Goal: Task Accomplishment & Management: Manage account settings

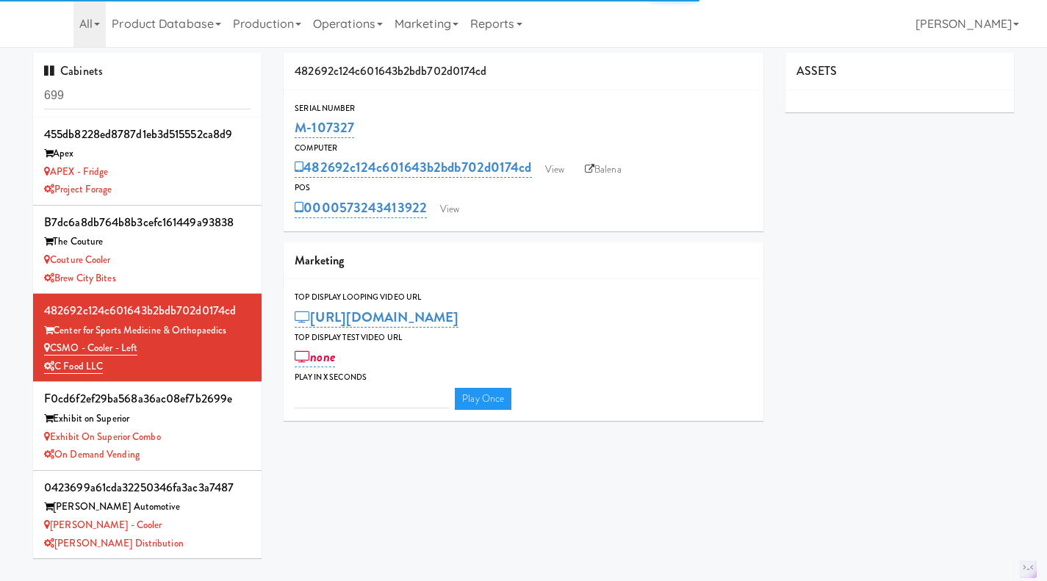
type input "3"
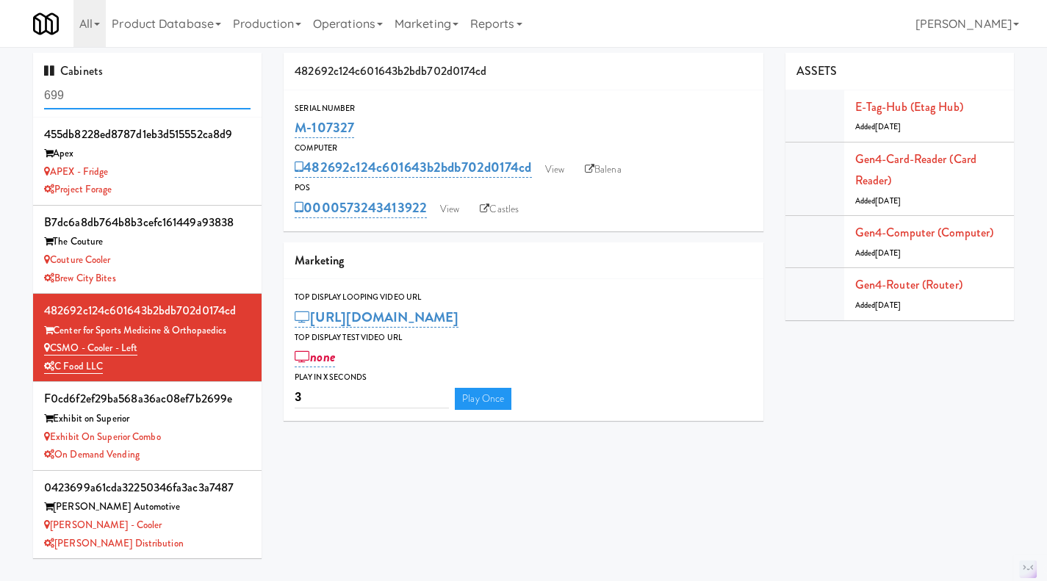
click at [123, 99] on input "699" at bounding box center [147, 95] width 207 height 27
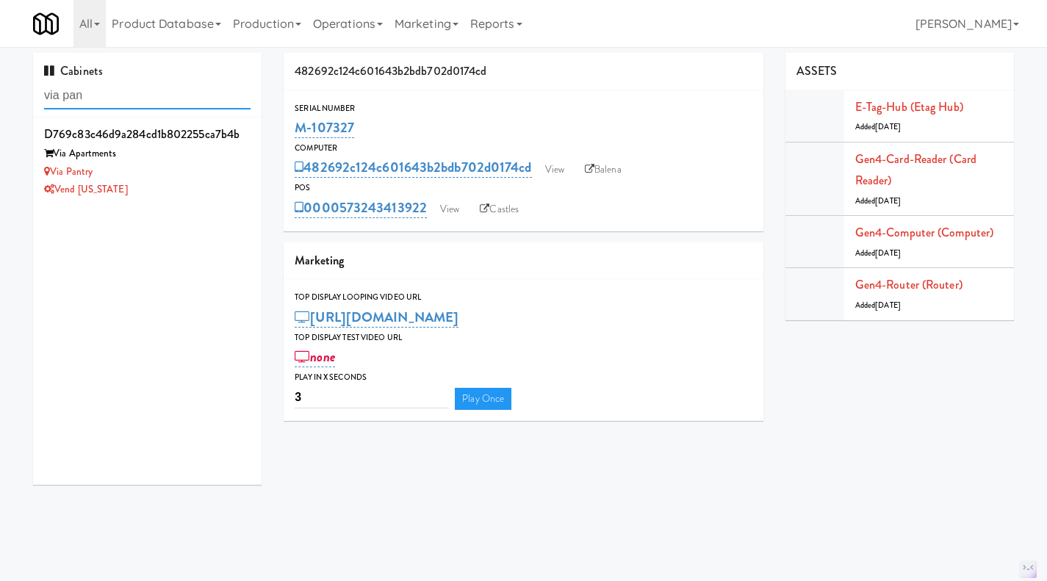
type input "via pan"
click at [193, 155] on div "Via Apartments" at bounding box center [147, 154] width 207 height 18
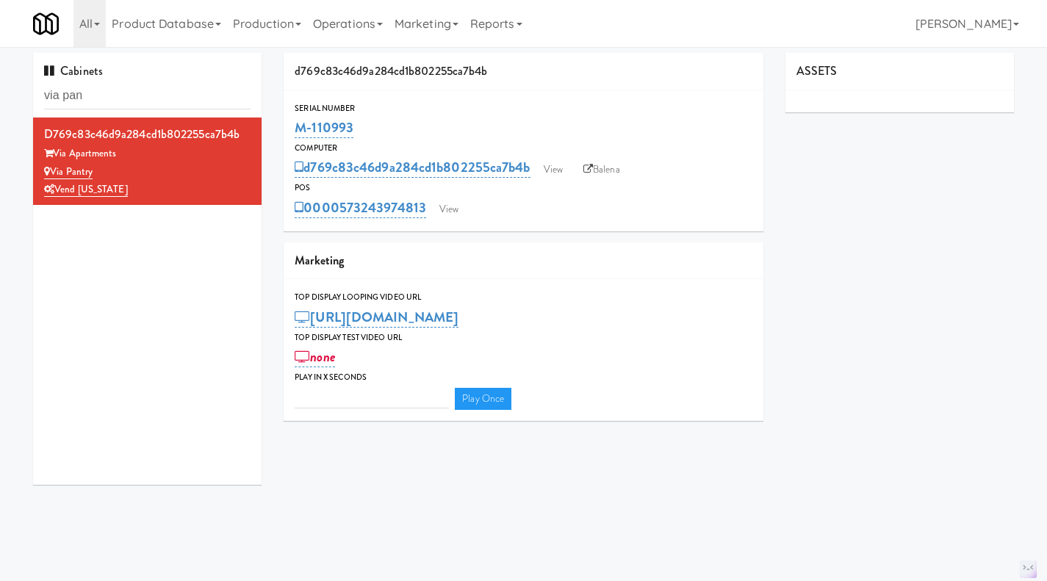
type input "3"
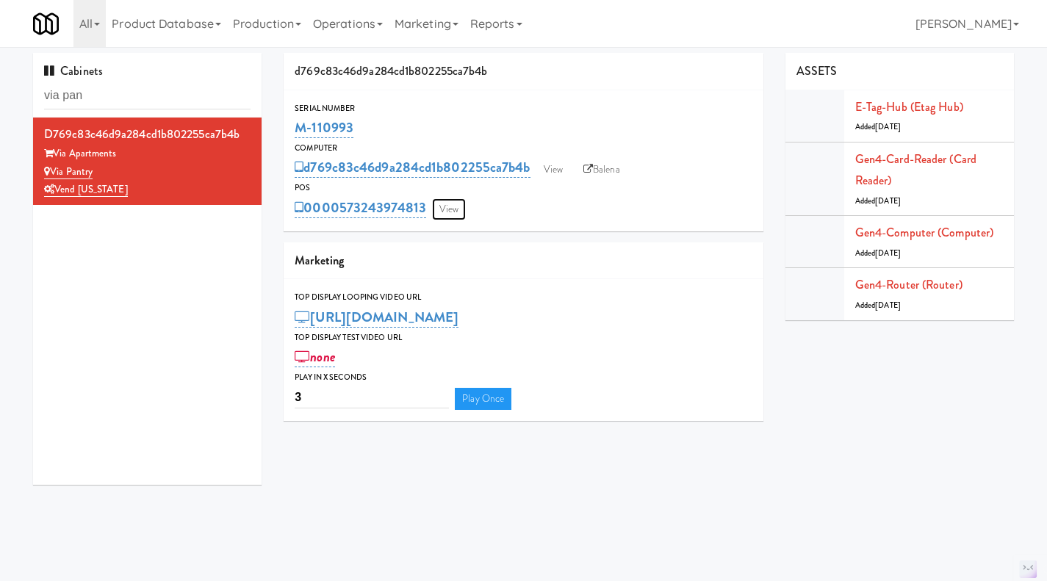
click at [451, 205] on link "View" at bounding box center [449, 209] width 34 height 22
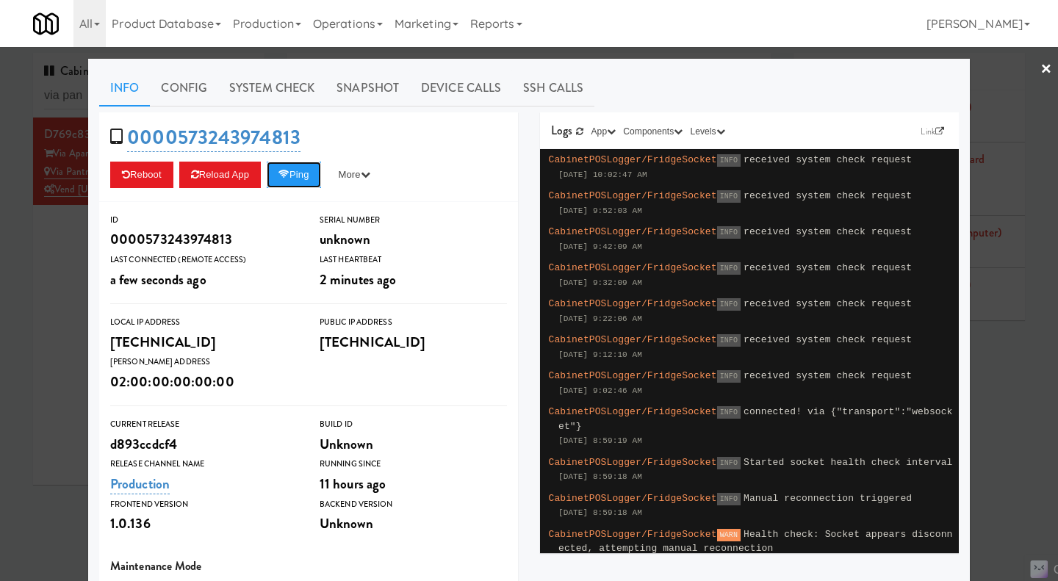
click at [312, 182] on button "Ping" at bounding box center [294, 175] width 54 height 26
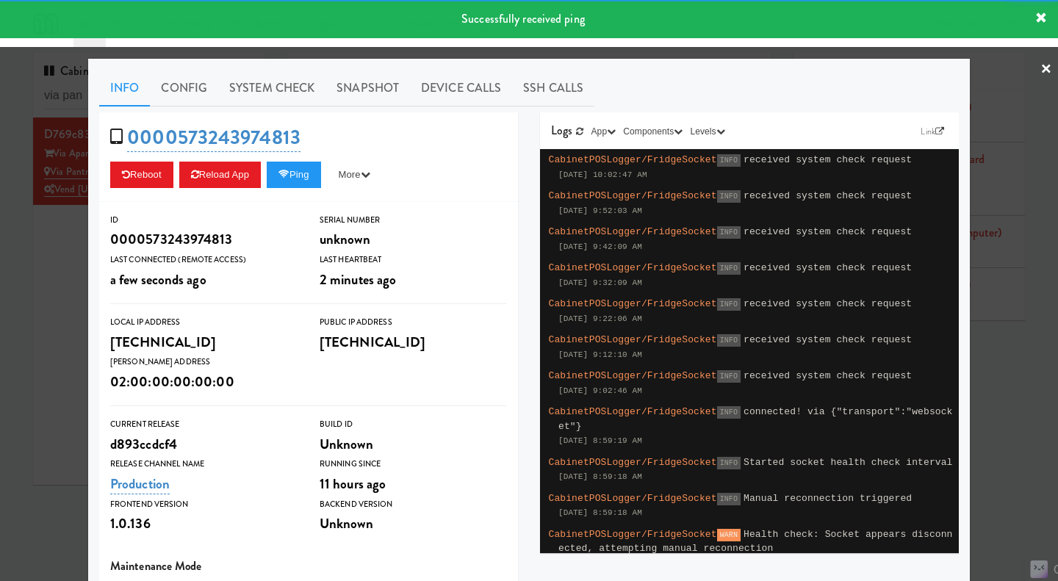
click at [276, 96] on link "System Check" at bounding box center [271, 88] width 107 height 37
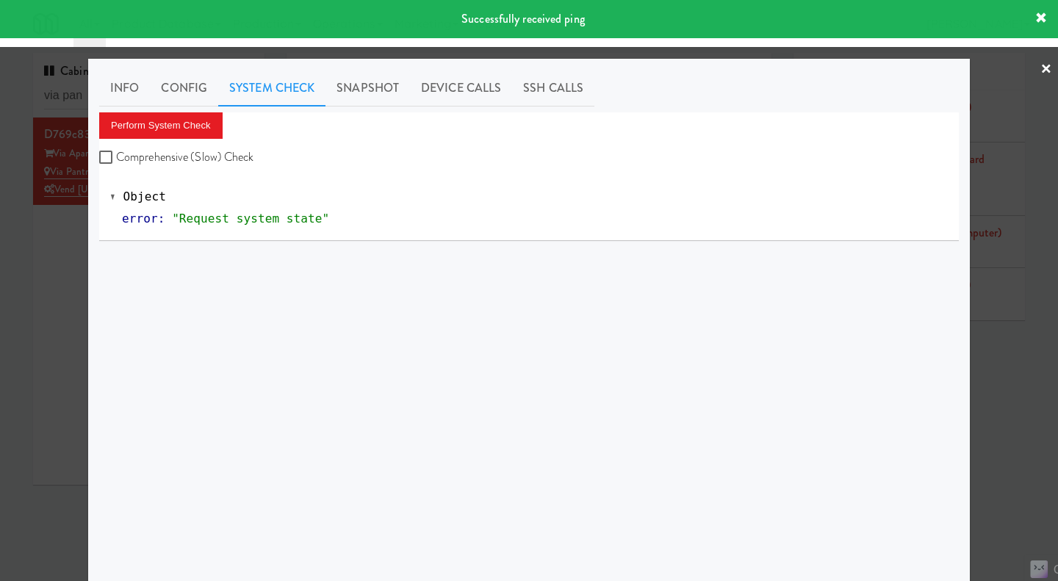
click at [220, 158] on label "Comprehensive (Slow) Check" at bounding box center [176, 157] width 155 height 22
click at [116, 158] on input "Comprehensive (Slow) Check" at bounding box center [107, 158] width 17 height 12
checkbox input "true"
click at [186, 137] on button "Perform System Check" at bounding box center [160, 125] width 123 height 26
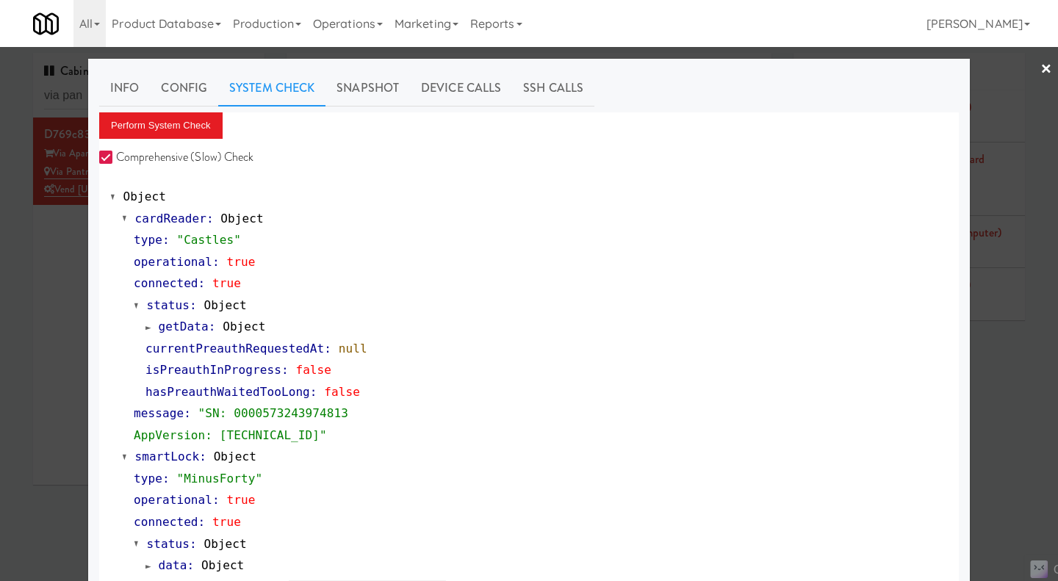
click at [368, 96] on link "Snapshot" at bounding box center [368, 88] width 85 height 37
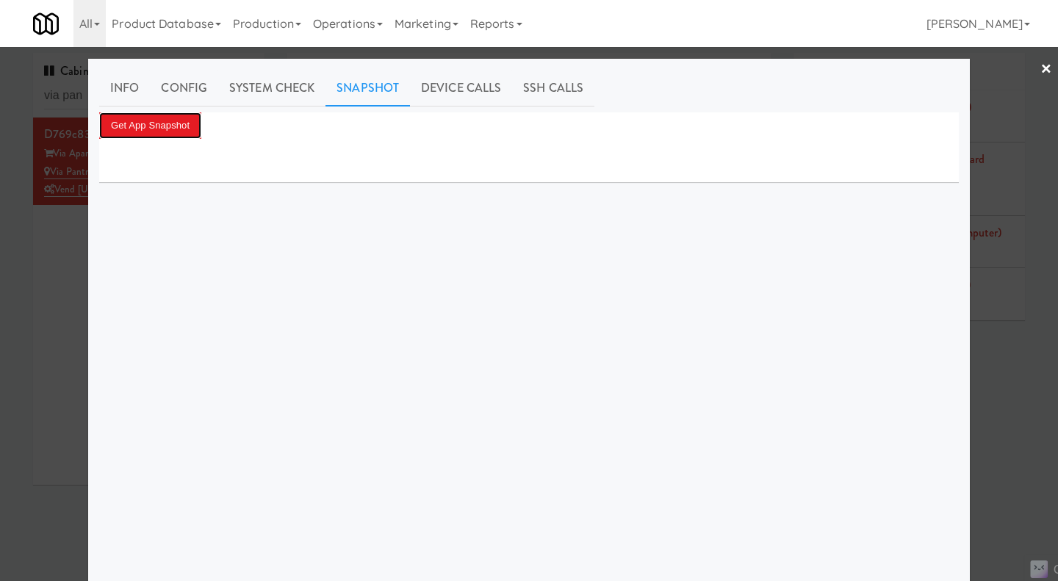
click at [187, 127] on button "Get App Snapshot" at bounding box center [150, 125] width 102 height 26
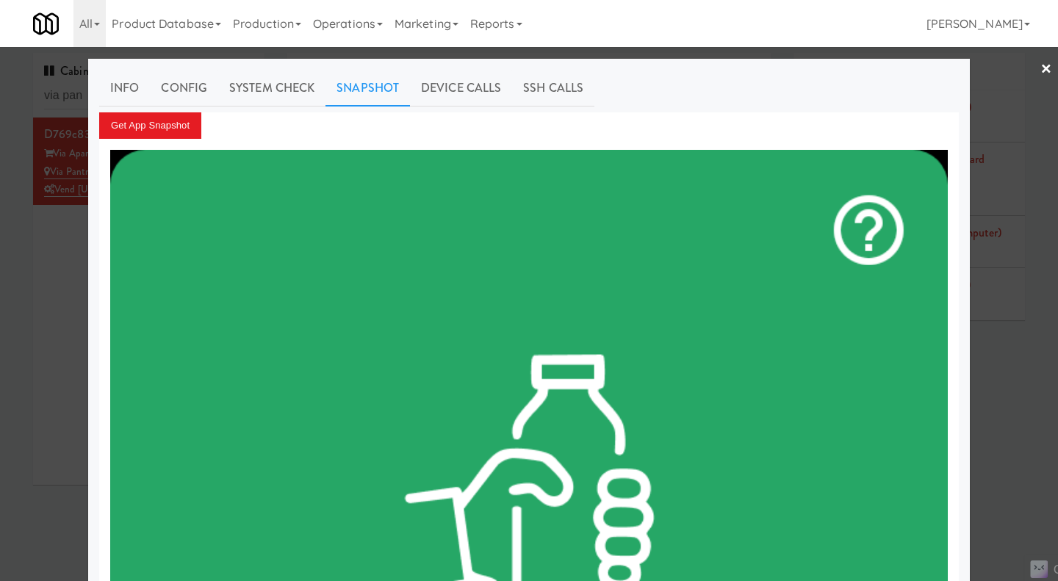
click at [24, 279] on div at bounding box center [529, 290] width 1058 height 581
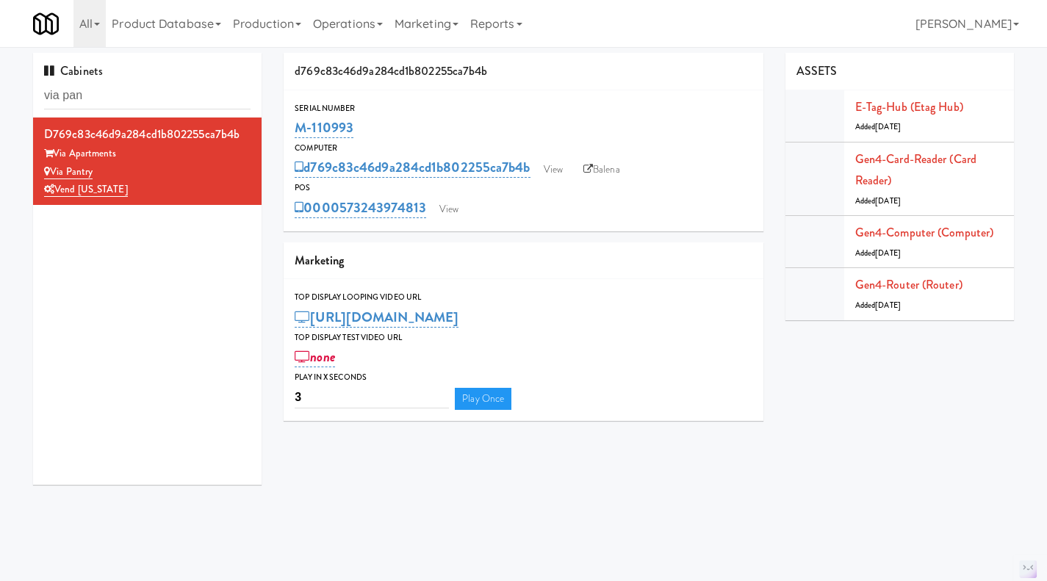
drag, startPoint x: 373, startPoint y: 126, endPoint x: 298, endPoint y: 126, distance: 74.2
click at [298, 126] on div "M-110993" at bounding box center [524, 127] width 458 height 25
copy link "M-110993"
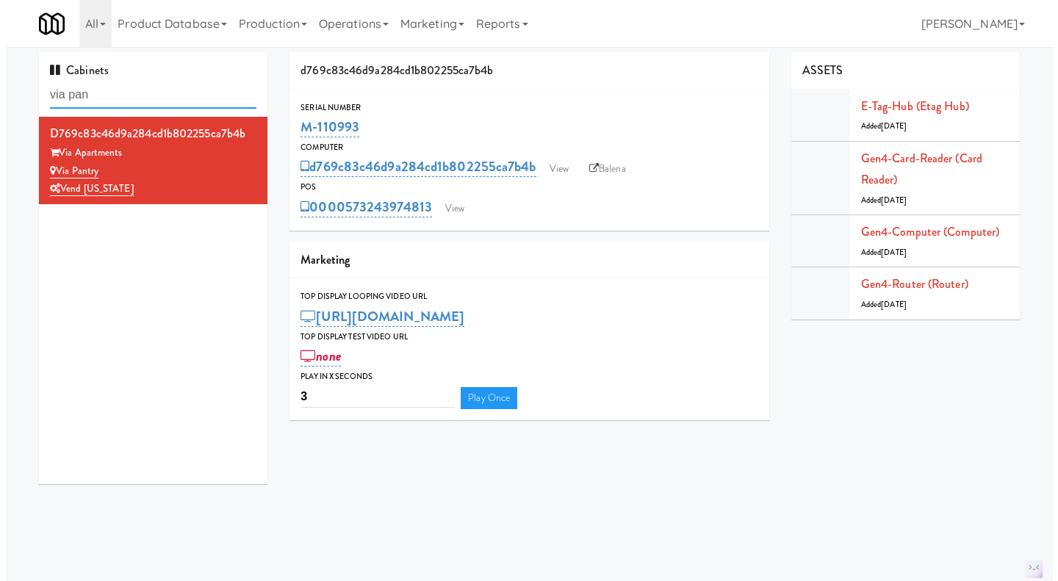
scroll to position [1, 0]
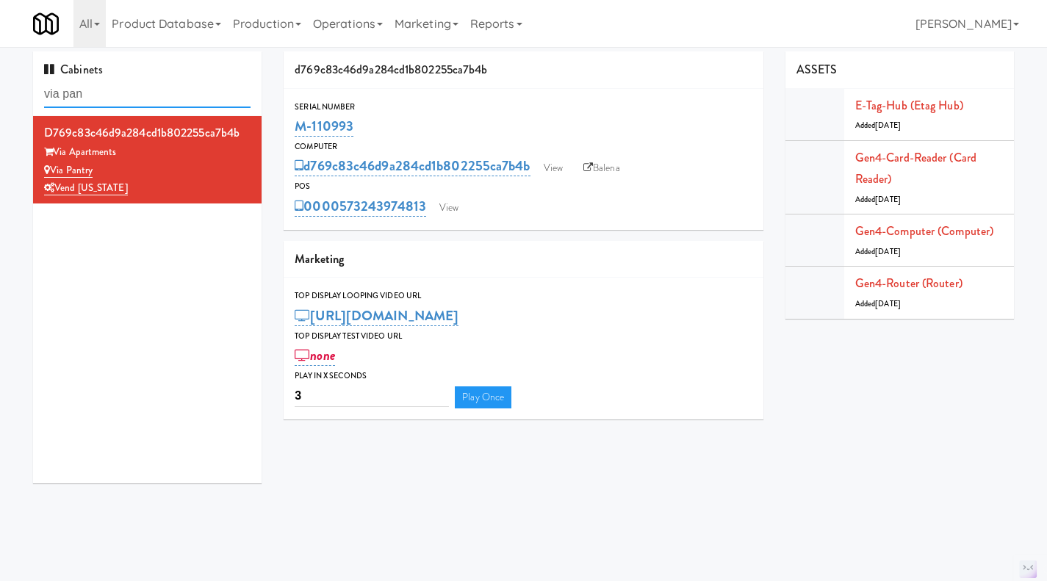
click at [132, 91] on input "via pan" at bounding box center [147, 94] width 207 height 27
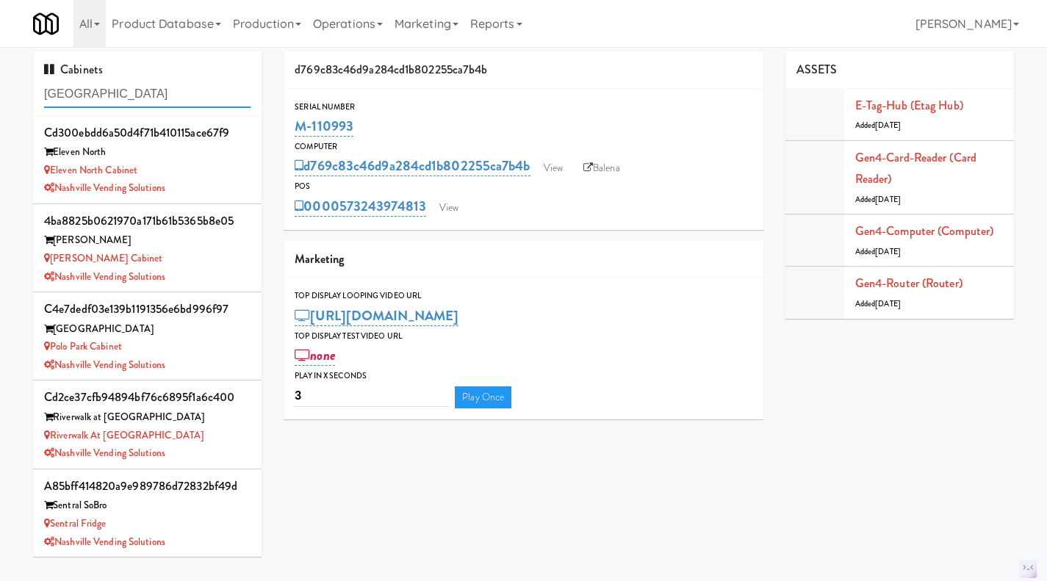
type input "nashville"
click at [337, 26] on link "Operations" at bounding box center [348, 23] width 82 height 47
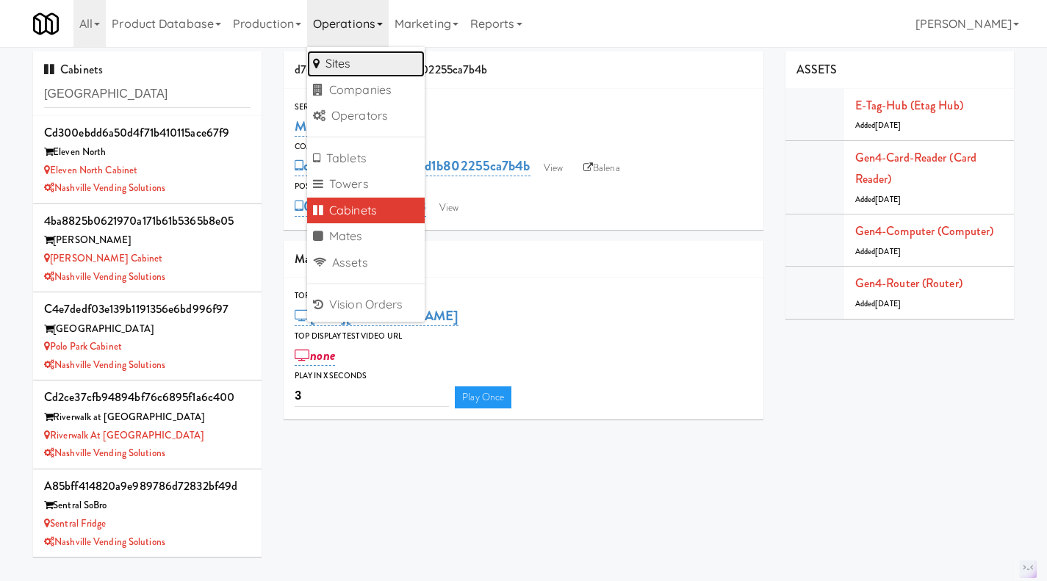
click at [379, 67] on link "Sites" at bounding box center [366, 64] width 118 height 26
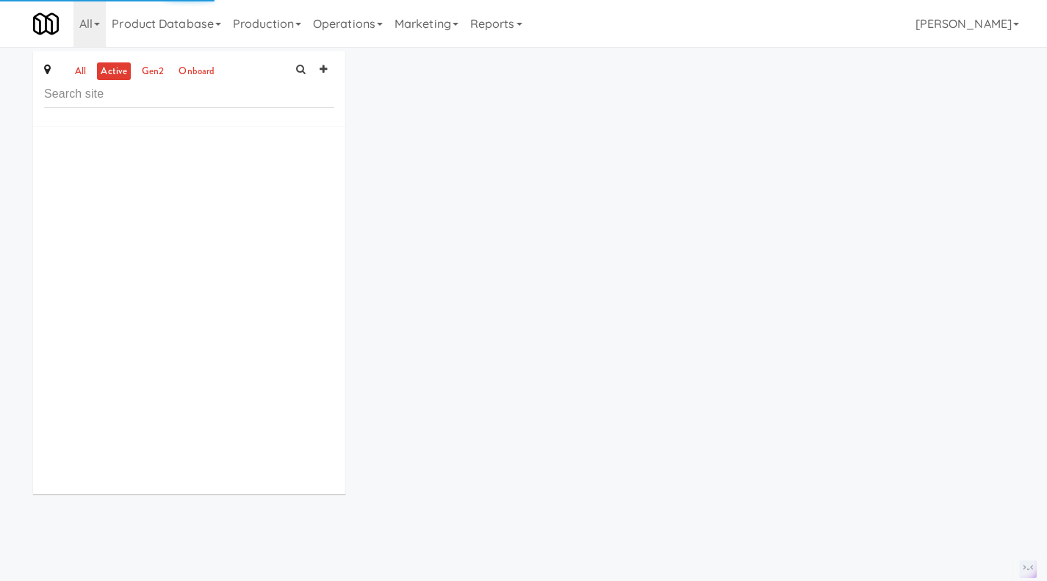
drag, startPoint x: 78, startPoint y: 74, endPoint x: 170, endPoint y: 86, distance: 92.6
click at [78, 73] on link "all" at bounding box center [80, 71] width 18 height 18
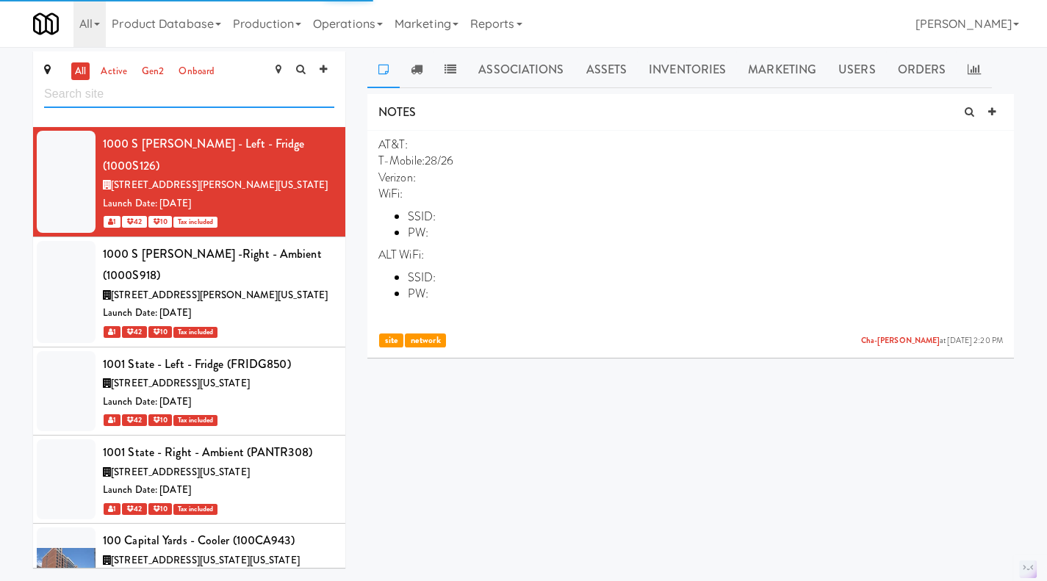
click at [162, 98] on input "text" at bounding box center [189, 94] width 290 height 27
paste input "af19e0e9-3c6a-4dc8-ab19-8189f91142c0"
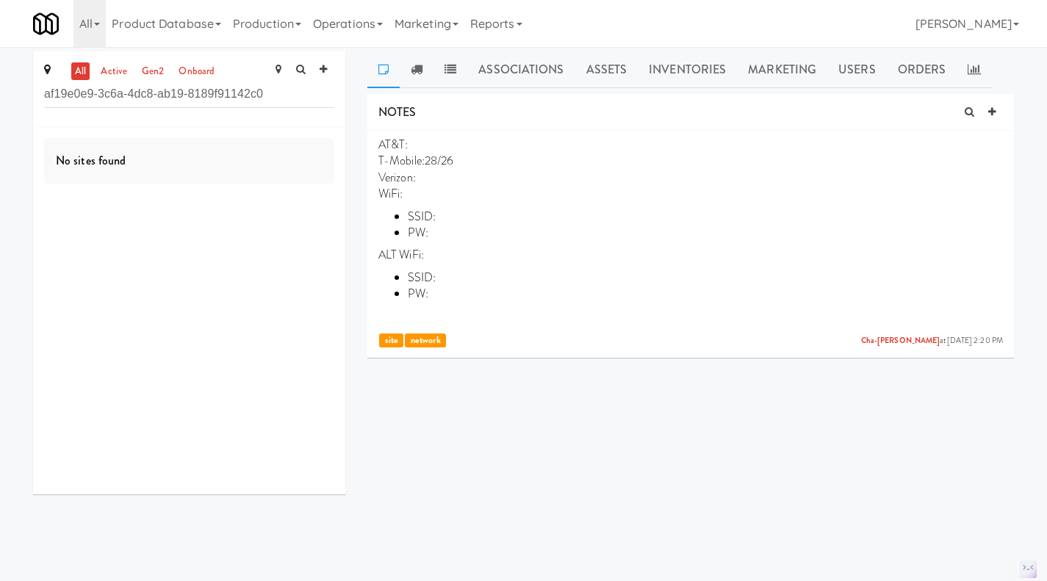
click at [121, 75] on link "active" at bounding box center [114, 71] width 34 height 18
click at [248, 104] on input "af19e0e9-3c6a-4dc8-ab19-8189f91142c0" at bounding box center [189, 94] width 290 height 27
paste input "Polo Park Cabinet"
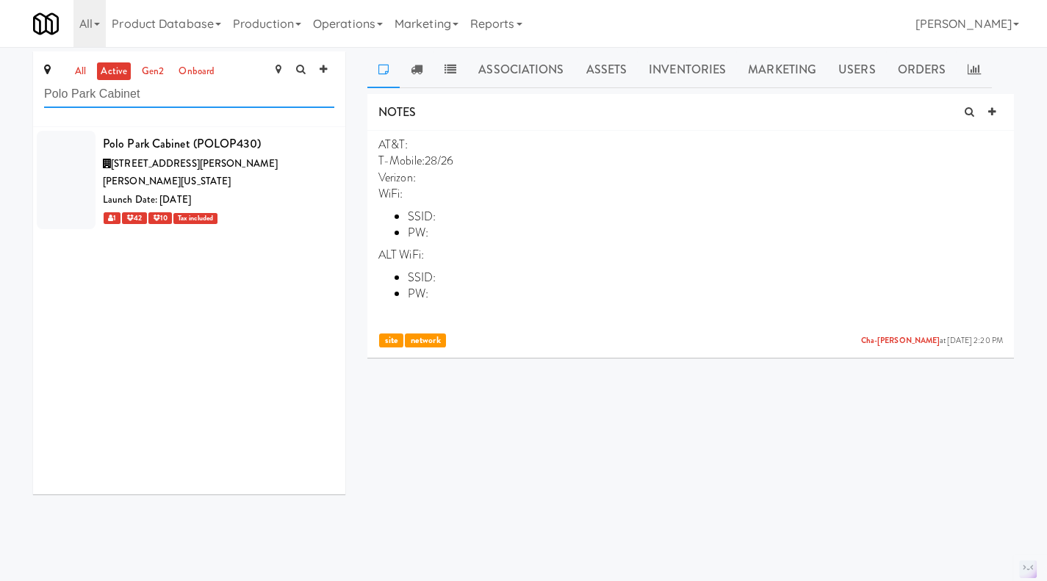
type input "Polo Park Cabinet"
click at [294, 209] on div "1 42 10 Tax included" at bounding box center [219, 218] width 232 height 18
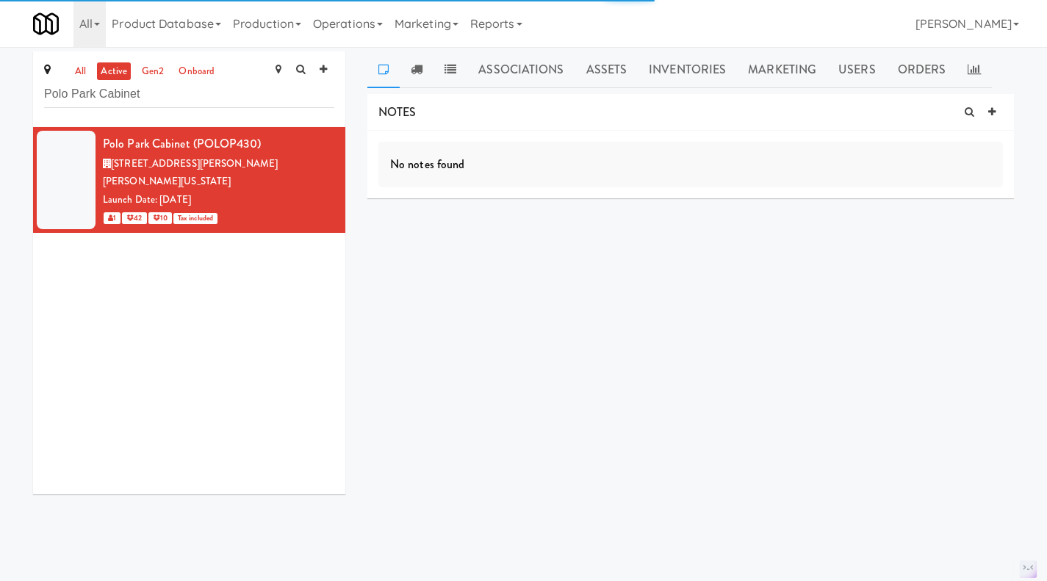
click at [611, 71] on link "Assets" at bounding box center [606, 69] width 63 height 37
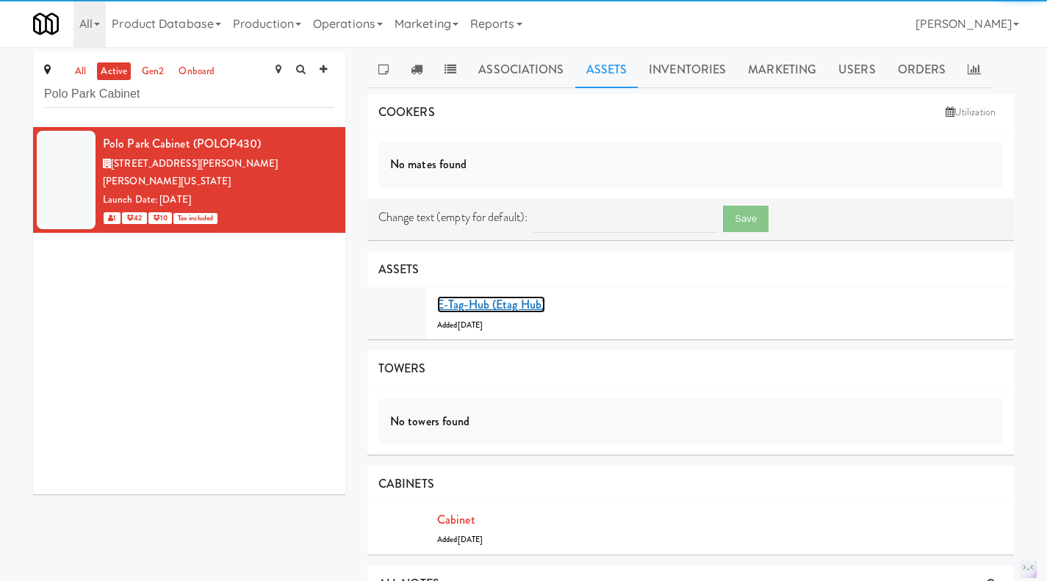
click at [487, 309] on link "E-tag-hub (Etag Hub)" at bounding box center [491, 304] width 108 height 17
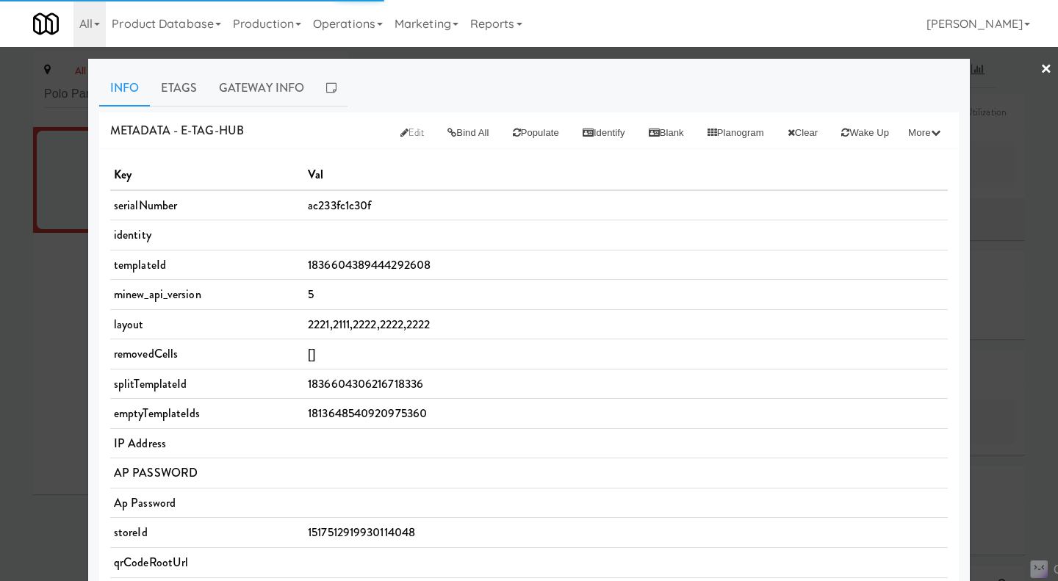
click at [356, 317] on span "2221,2111,2222,2222,2222" at bounding box center [369, 324] width 122 height 17
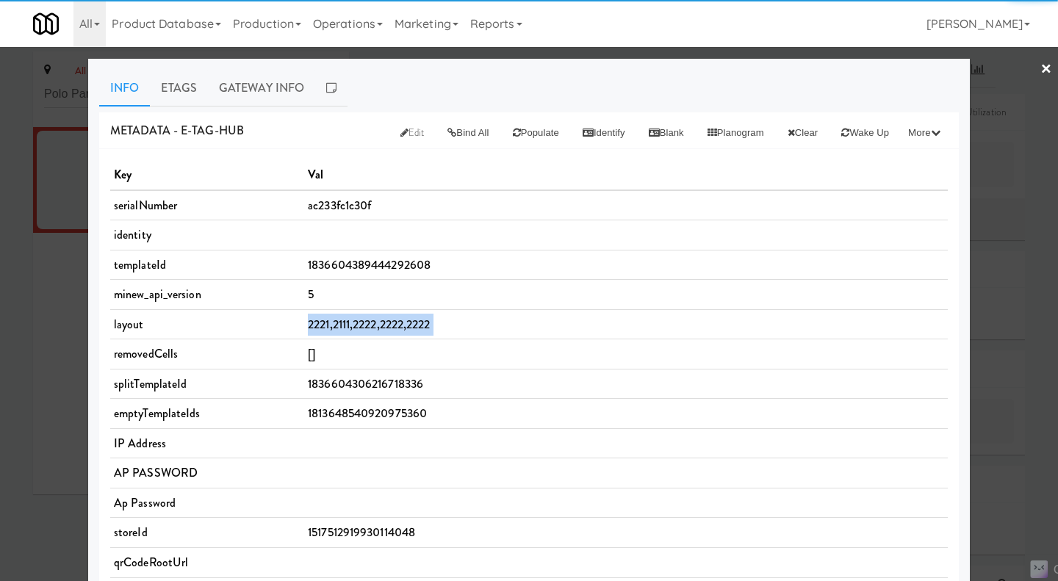
copy span "2221,2111,2222,2222,2222"
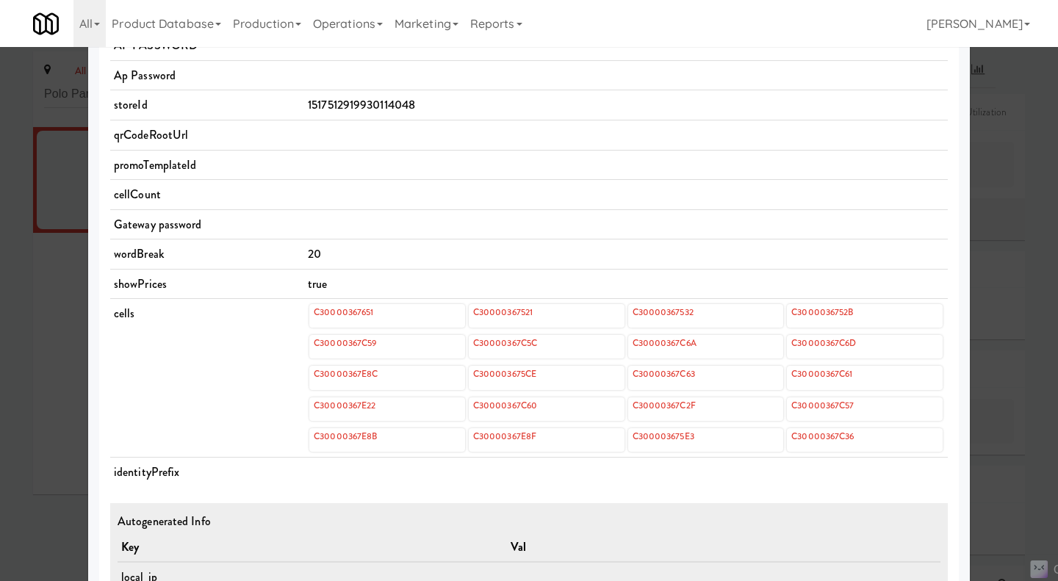
scroll to position [588, 0]
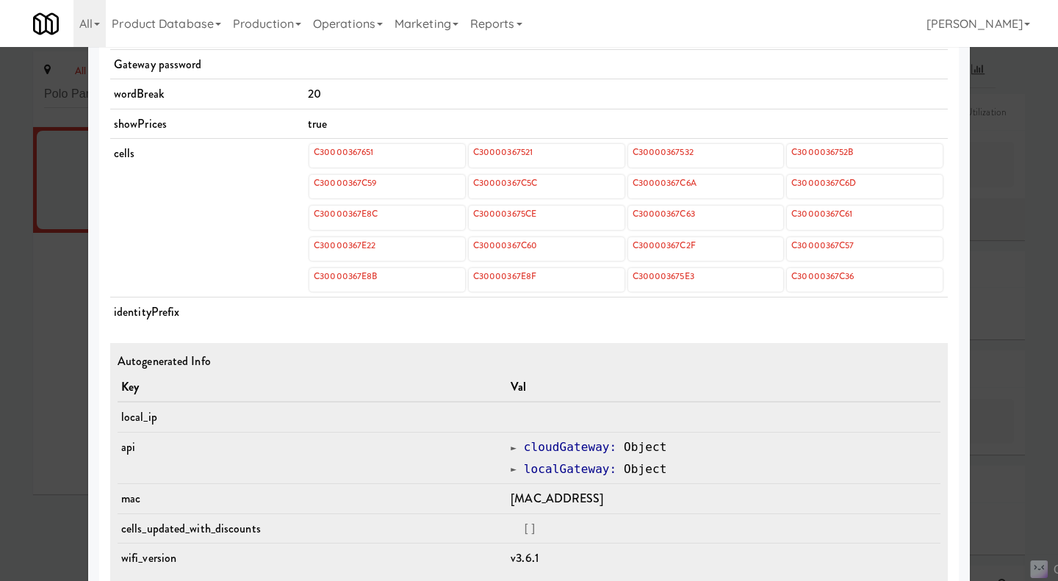
click at [1036, 292] on div at bounding box center [529, 290] width 1058 height 581
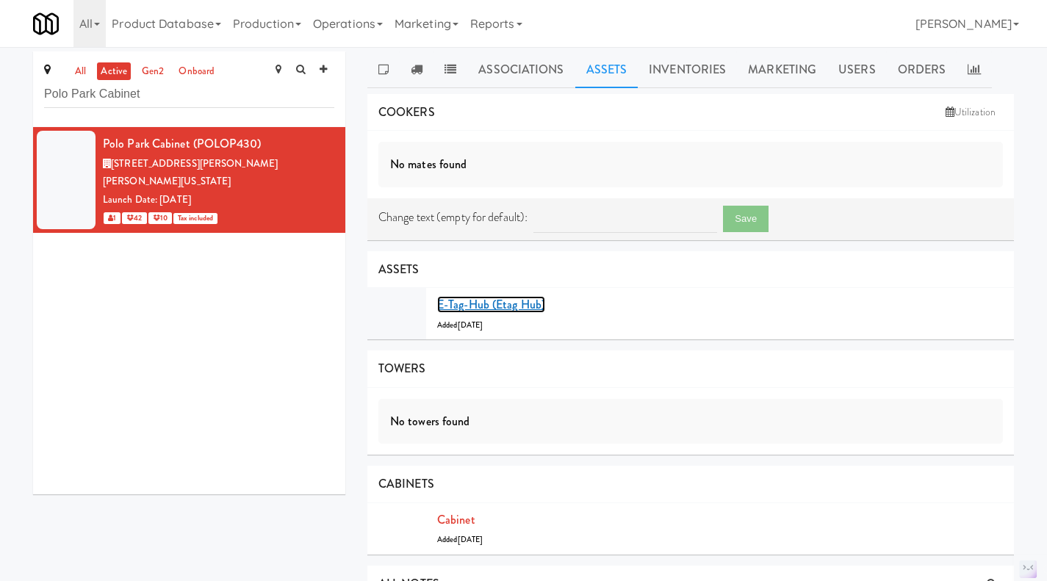
click at [499, 306] on link "E-tag-hub (Etag Hub)" at bounding box center [491, 304] width 108 height 17
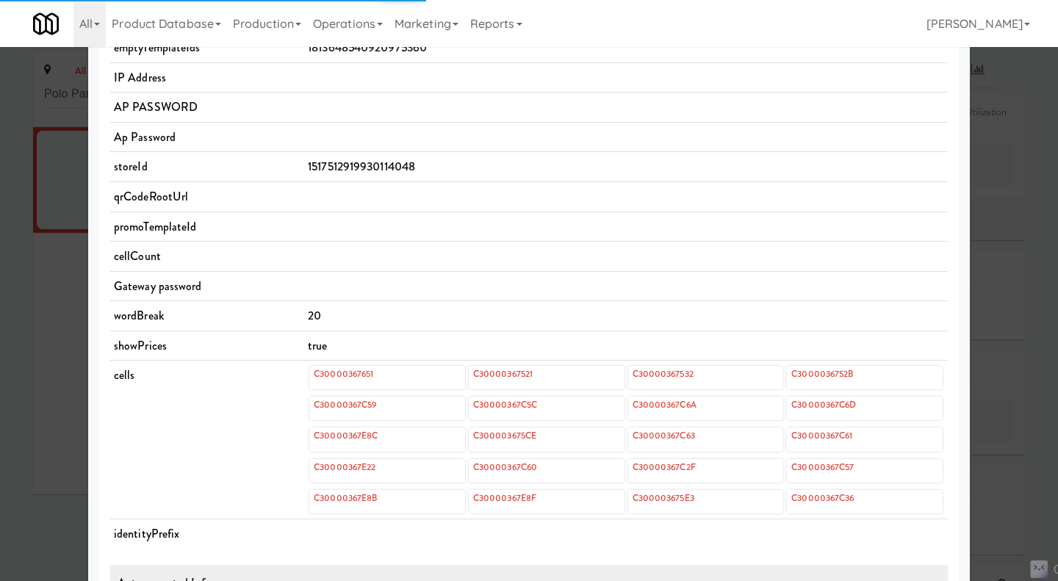
scroll to position [367, 0]
click at [43, 271] on div at bounding box center [529, 290] width 1058 height 581
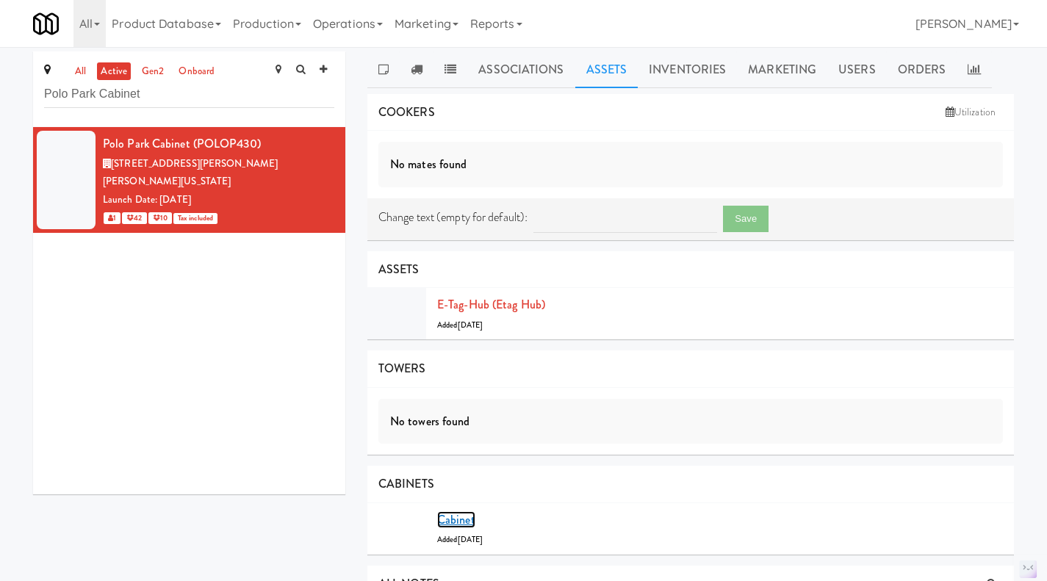
click at [462, 523] on link "Cabinet" at bounding box center [456, 520] width 38 height 17
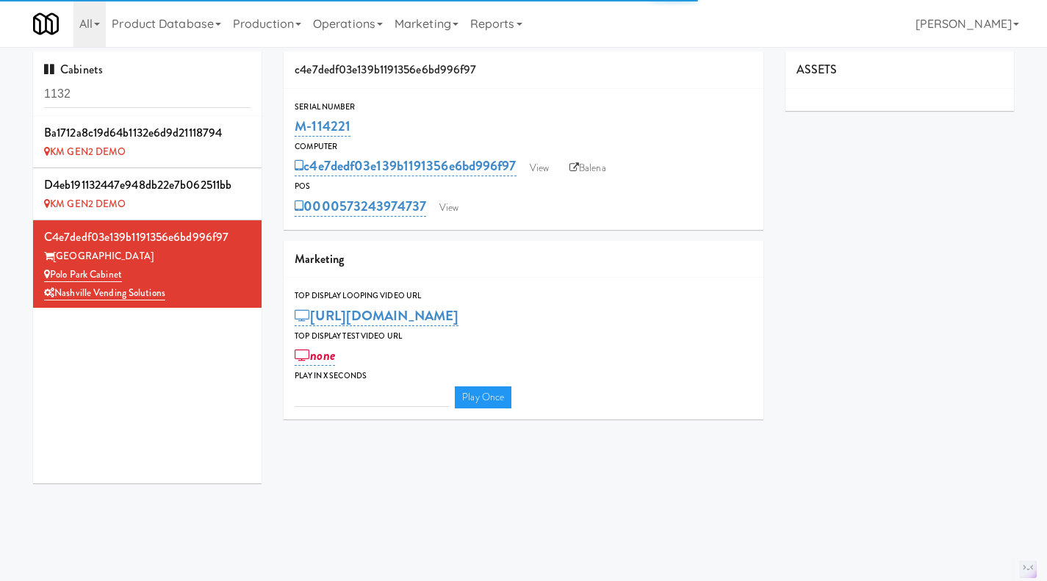
type input "3"
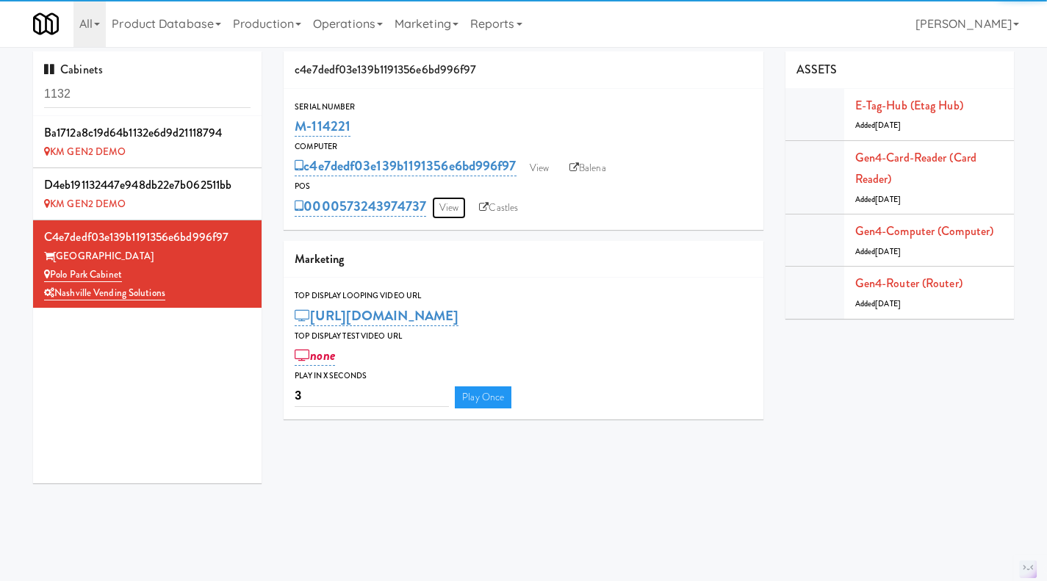
click at [448, 207] on link "View" at bounding box center [449, 208] width 34 height 22
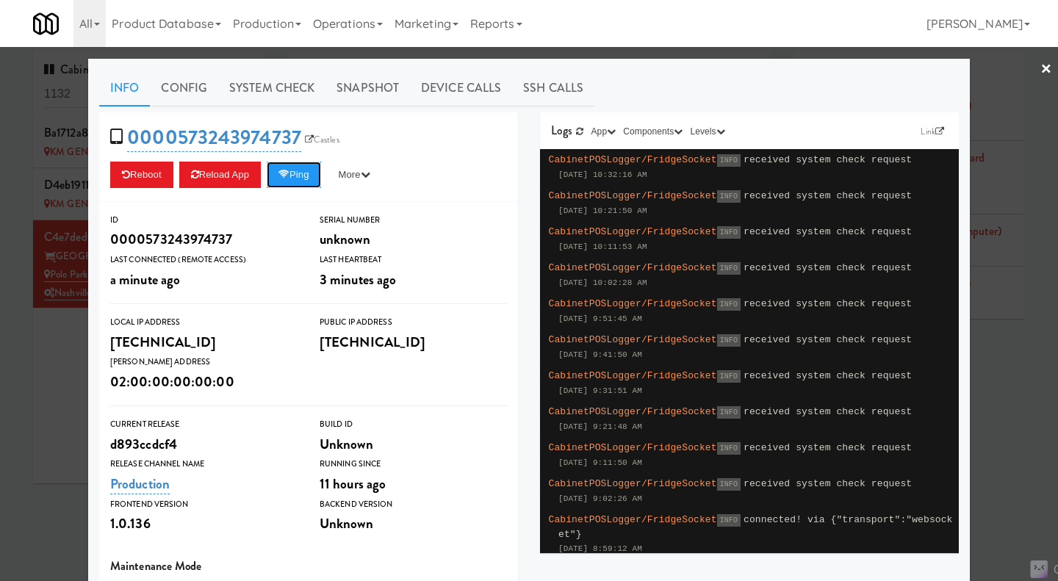
click at [306, 180] on button "Ping" at bounding box center [294, 175] width 54 height 26
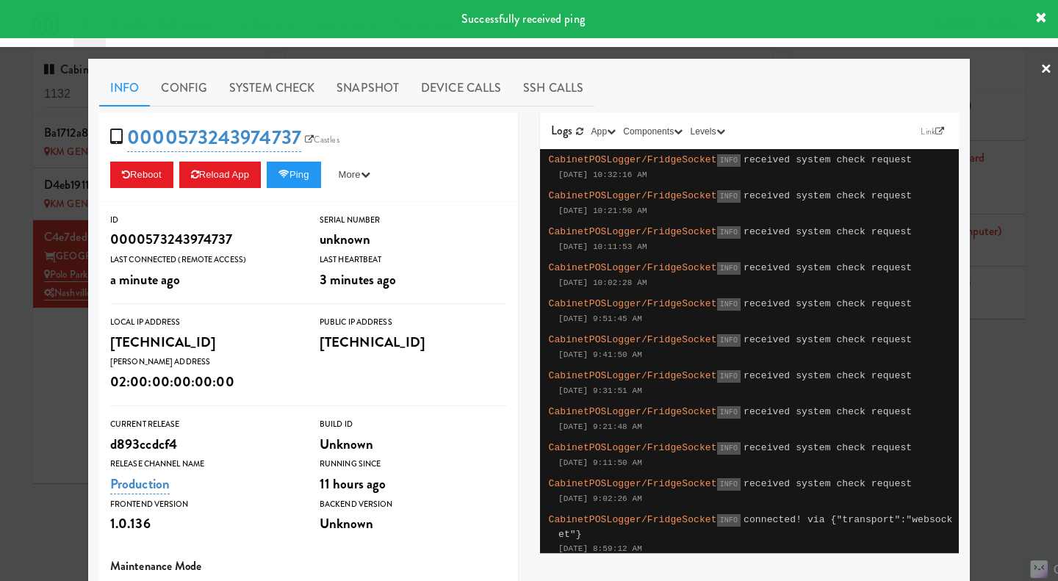
click at [59, 406] on div at bounding box center [529, 290] width 1058 height 581
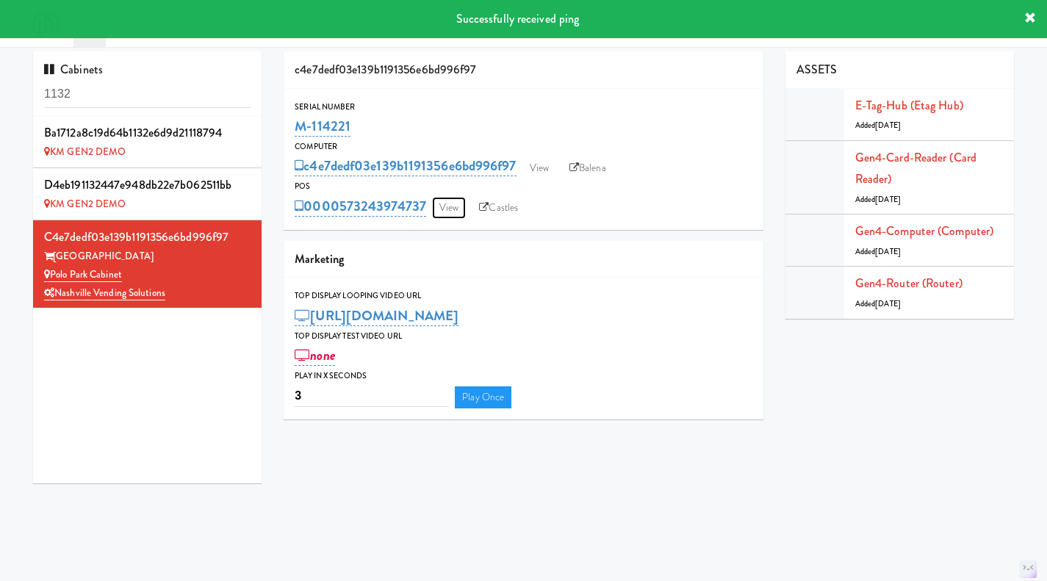
click at [447, 204] on link "View" at bounding box center [449, 208] width 34 height 22
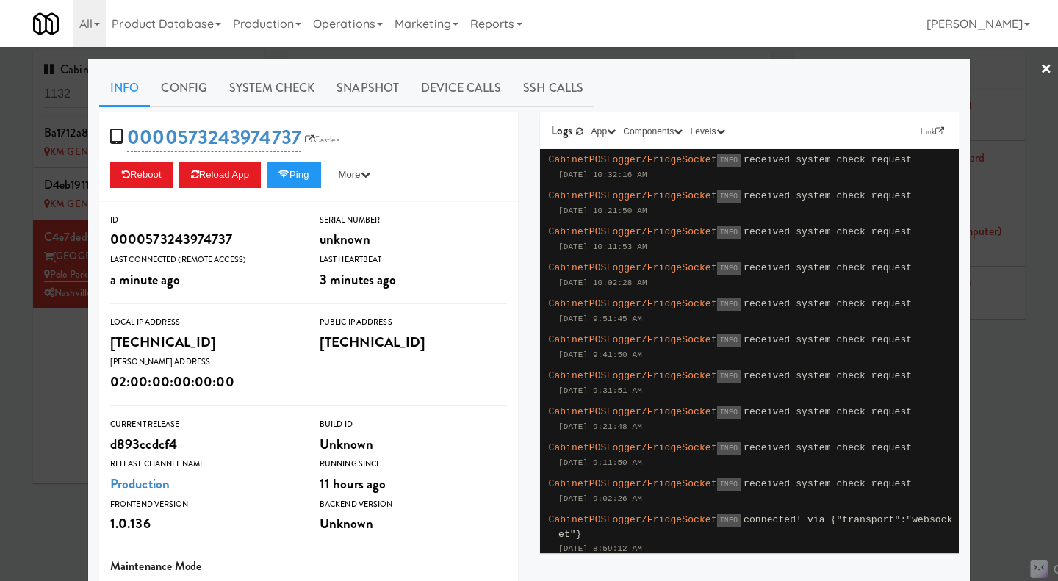
click at [1011, 388] on div at bounding box center [529, 290] width 1058 height 581
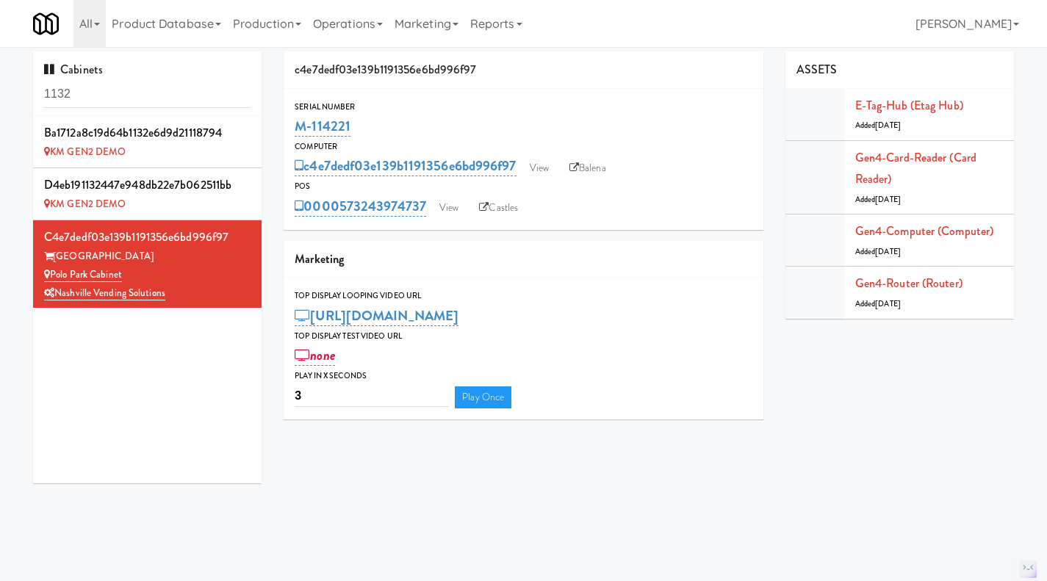
drag, startPoint x: 372, startPoint y: 126, endPoint x: 294, endPoint y: 131, distance: 78.1
click at [294, 131] on div "Serial Number M-114221" at bounding box center [524, 120] width 480 height 40
copy link "M-114221"
click at [352, 24] on link "Operations" at bounding box center [348, 23] width 82 height 47
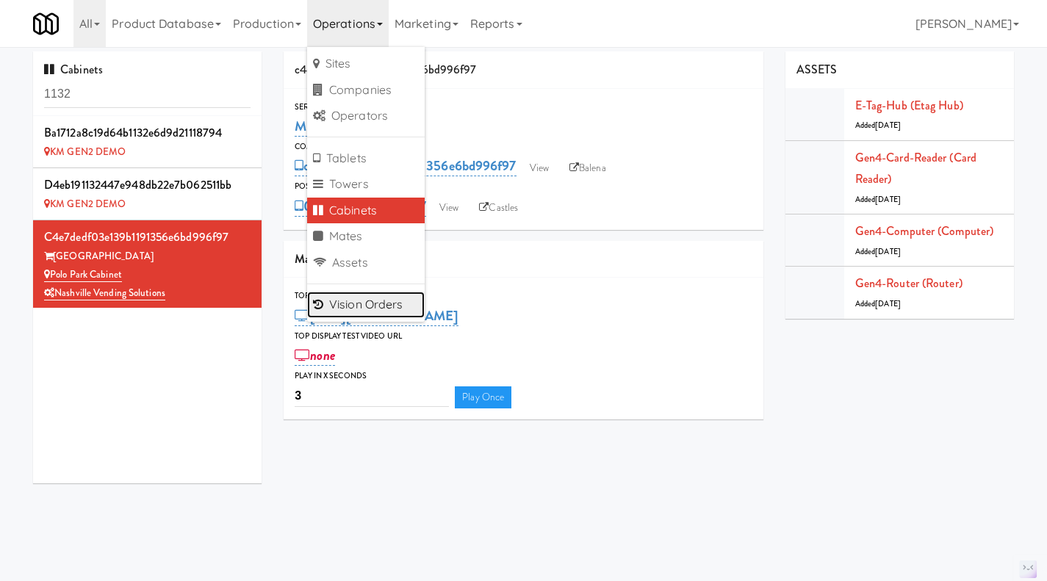
click at [385, 310] on link "Vision Orders" at bounding box center [366, 305] width 118 height 26
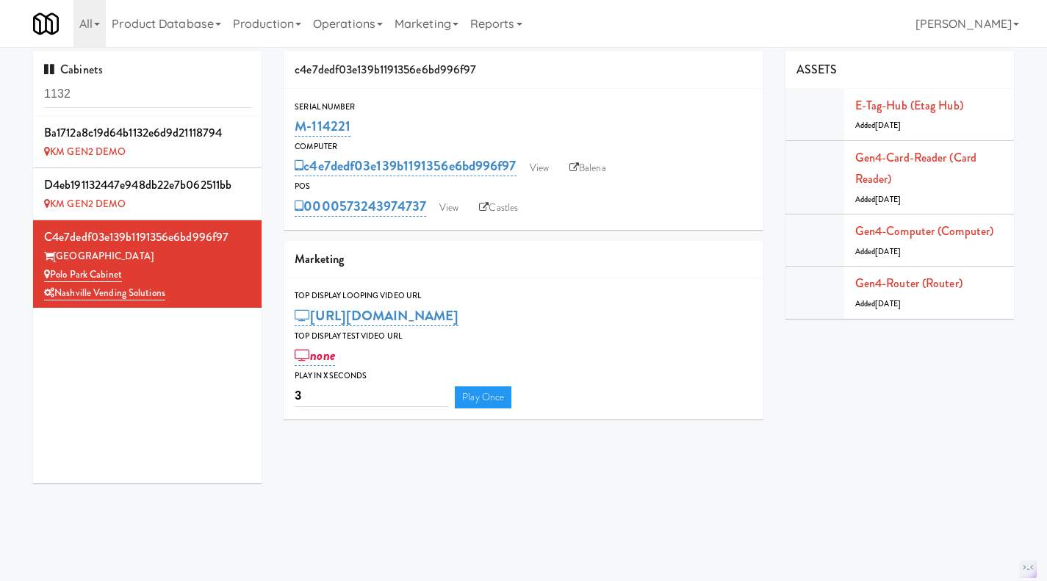
drag, startPoint x: 362, startPoint y: 122, endPoint x: 297, endPoint y: 124, distance: 65.4
click at [297, 124] on div "M-114221" at bounding box center [524, 126] width 458 height 25
copy link "M-114221"
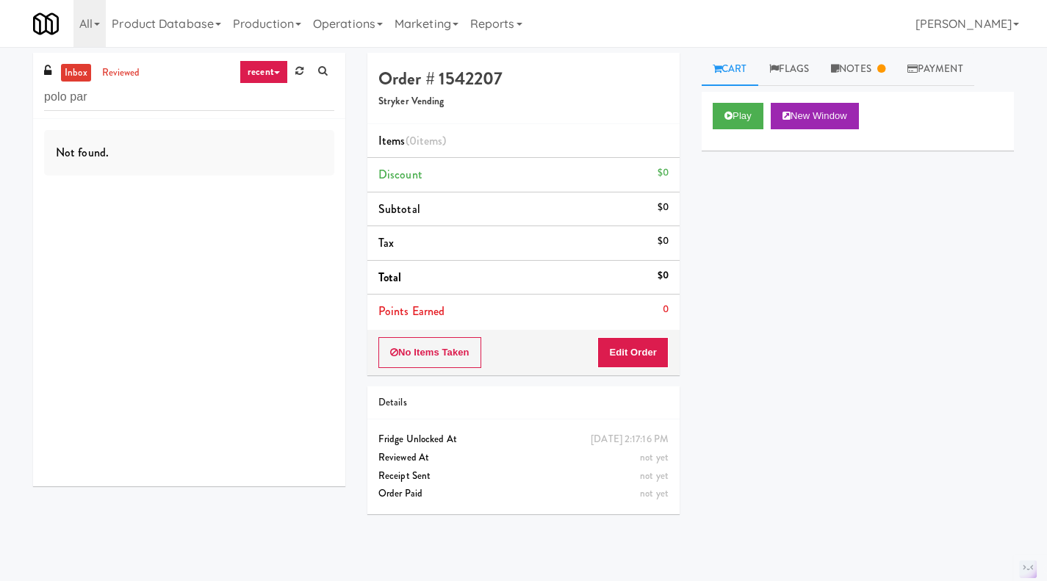
type input "polo par"
click at [134, 78] on link "reviewed" at bounding box center [121, 73] width 46 height 18
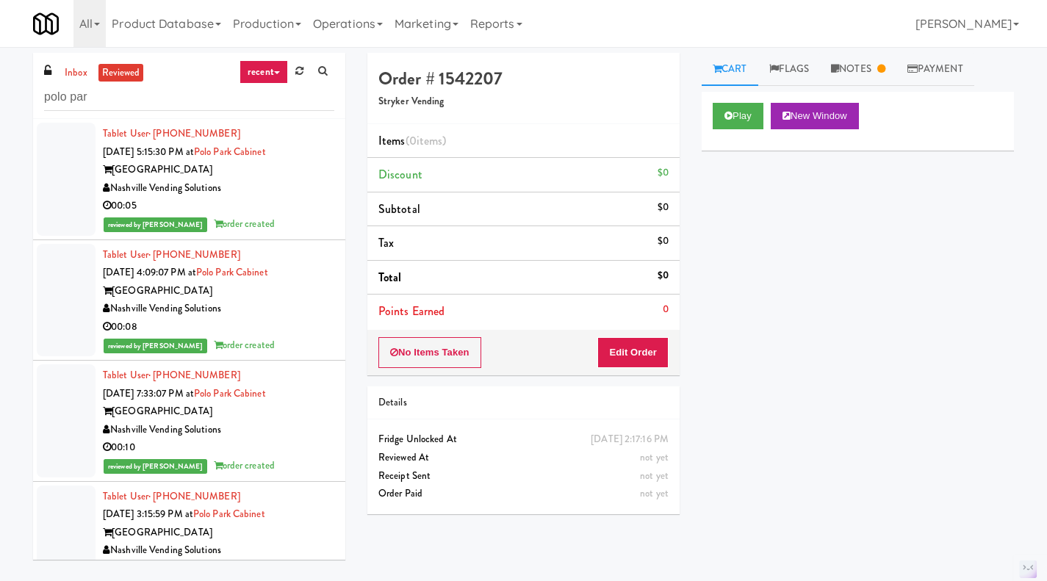
click at [71, 75] on link "inbox" at bounding box center [76, 73] width 30 height 18
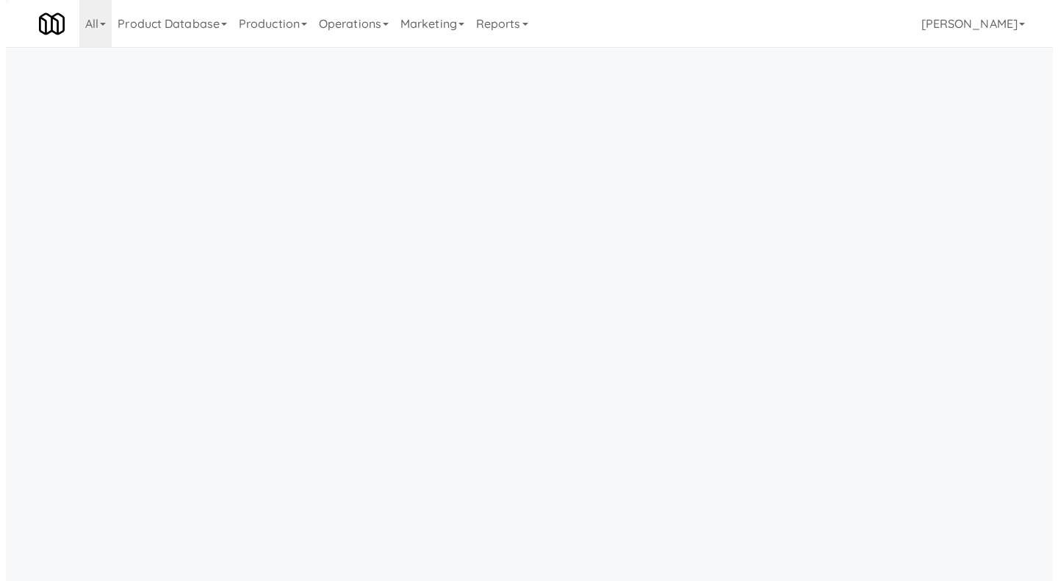
scroll to position [1, 0]
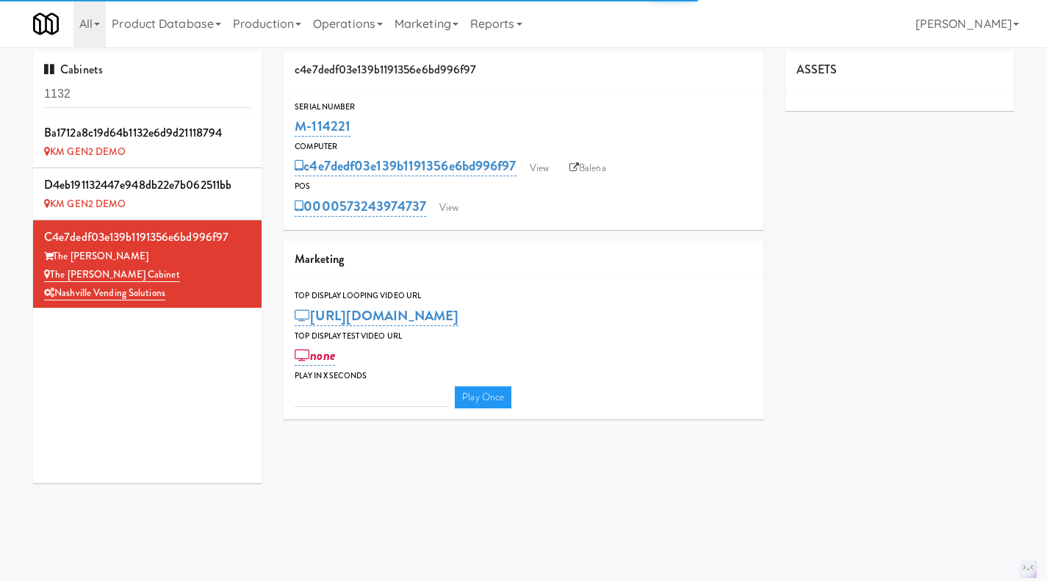
type input "3"
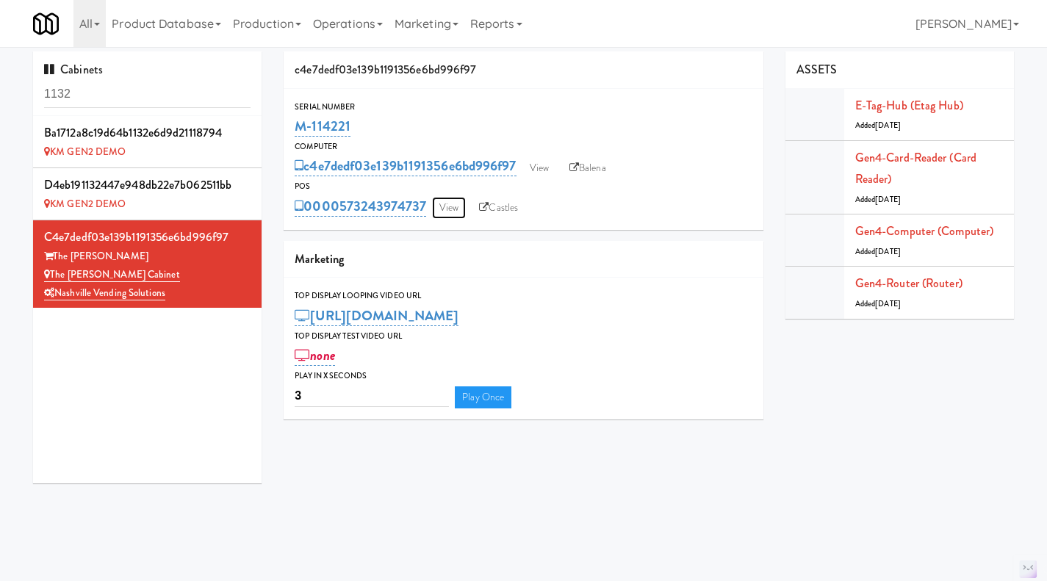
click at [457, 206] on link "View" at bounding box center [449, 208] width 34 height 22
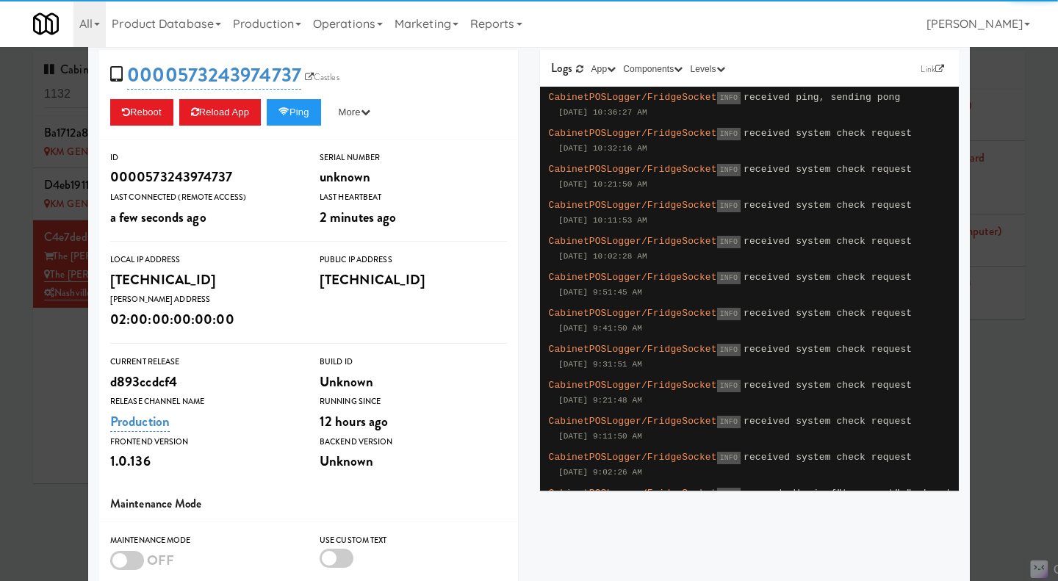
scroll to position [219, 0]
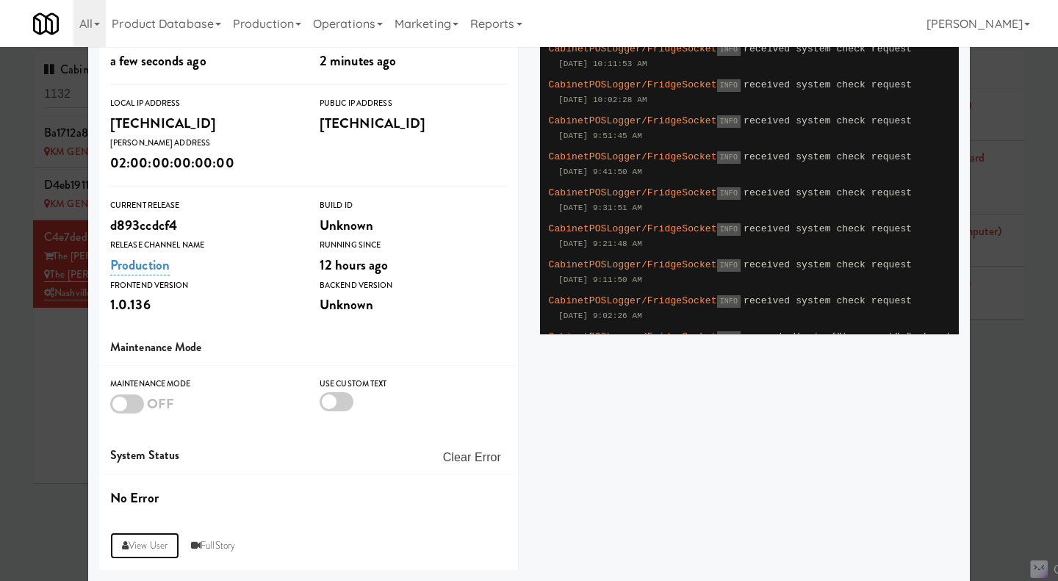
click at [146, 548] on link "View User" at bounding box center [144, 546] width 69 height 26
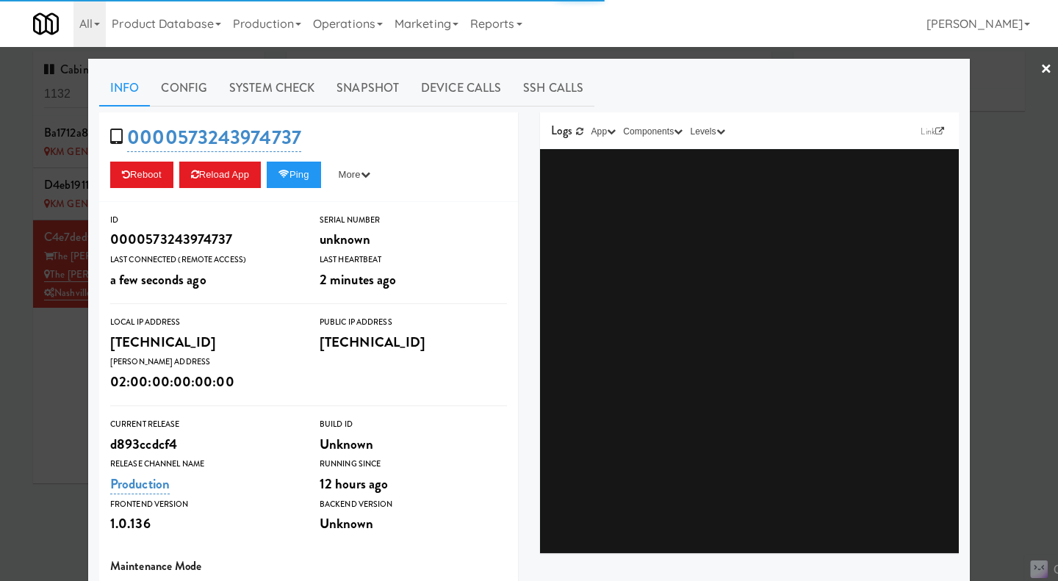
type input "3"
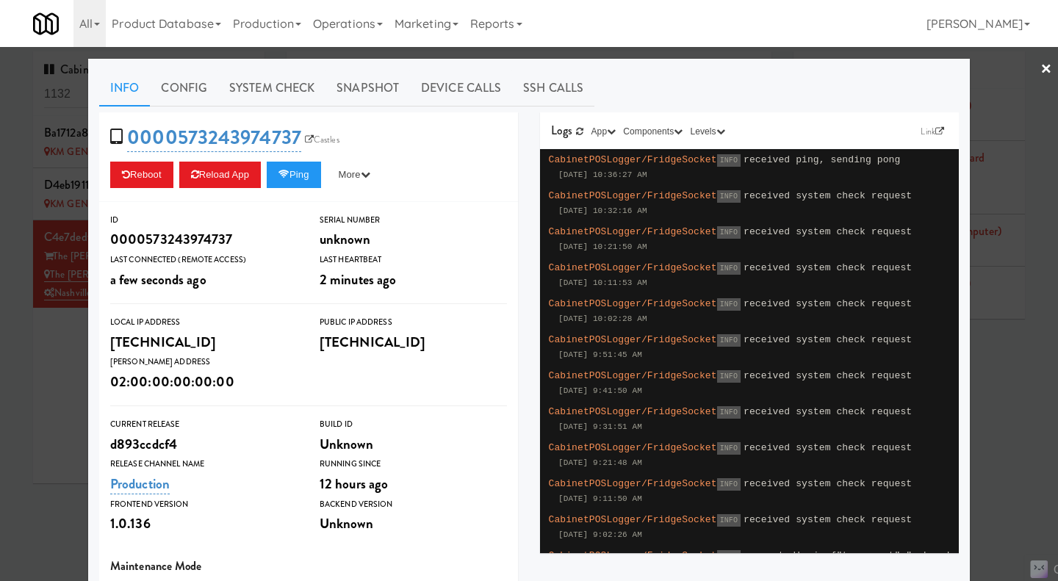
click at [67, 415] on div at bounding box center [529, 290] width 1058 height 581
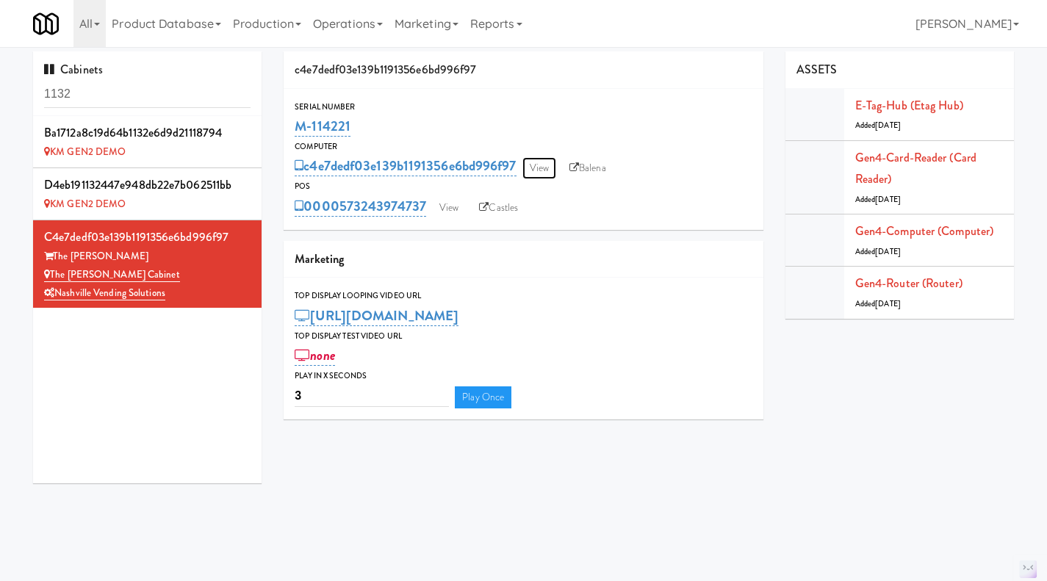
click at [553, 163] on link "View" at bounding box center [540, 168] width 34 height 22
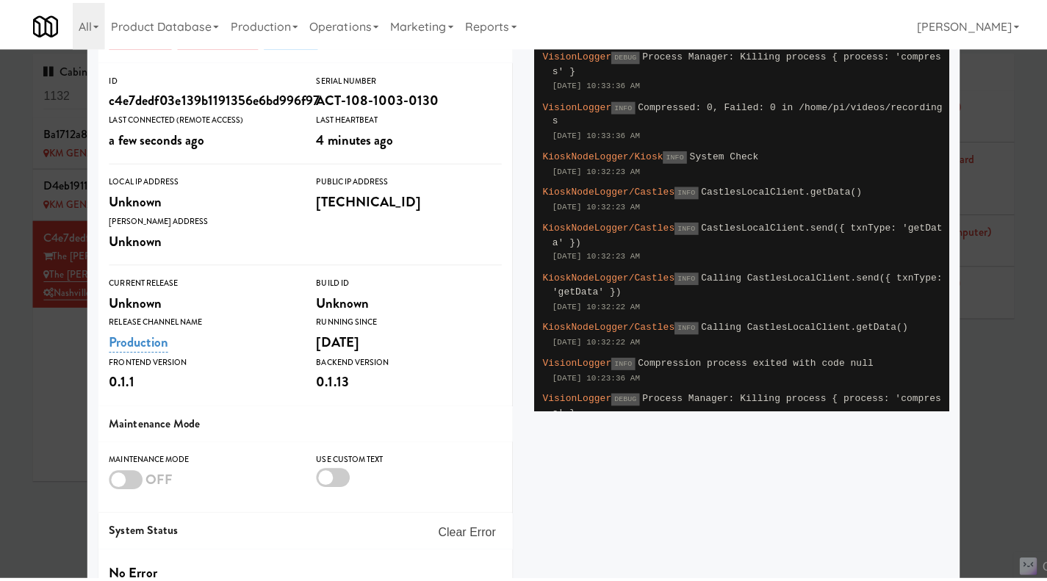
scroll to position [219, 0]
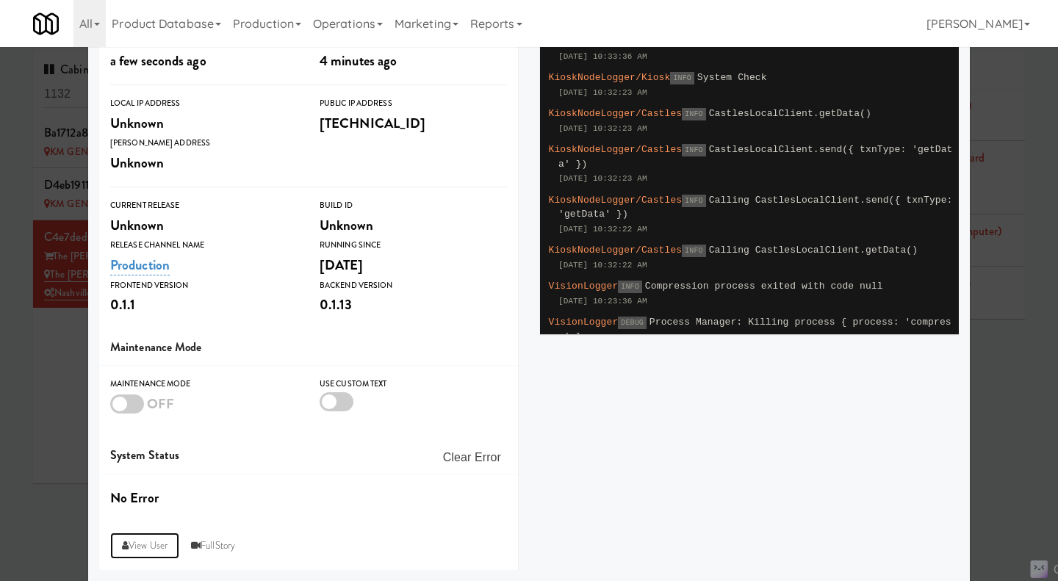
click at [134, 552] on link "View User" at bounding box center [144, 546] width 69 height 26
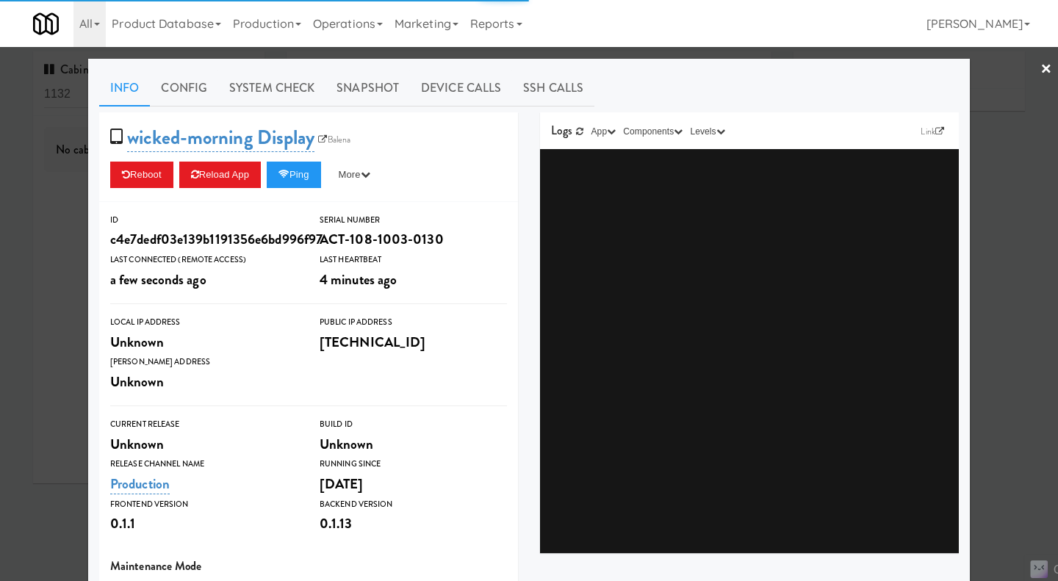
type input "3"
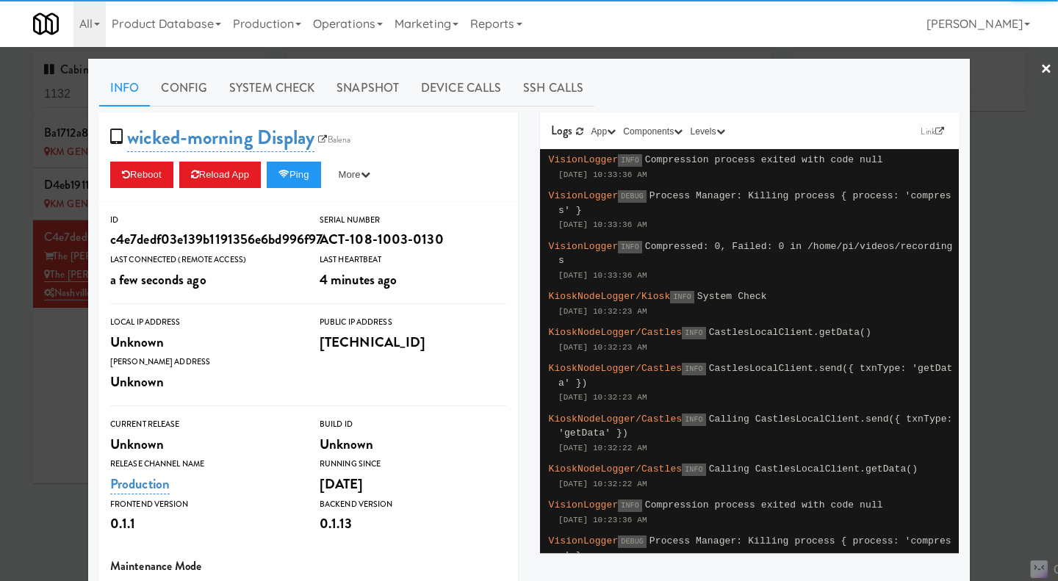
click at [59, 391] on div at bounding box center [529, 290] width 1058 height 581
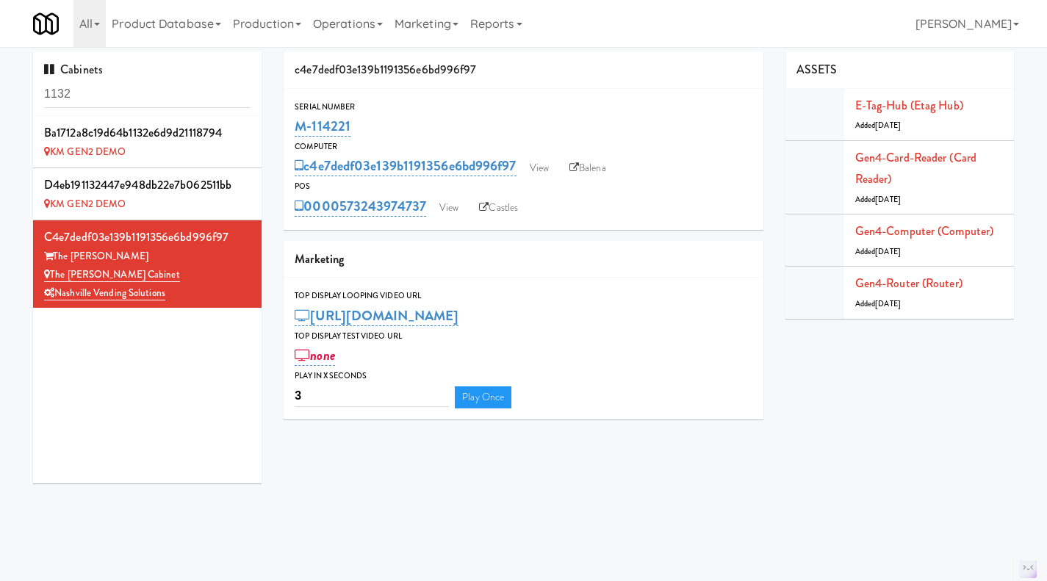
click at [593, 171] on link "Balena" at bounding box center [587, 168] width 51 height 22
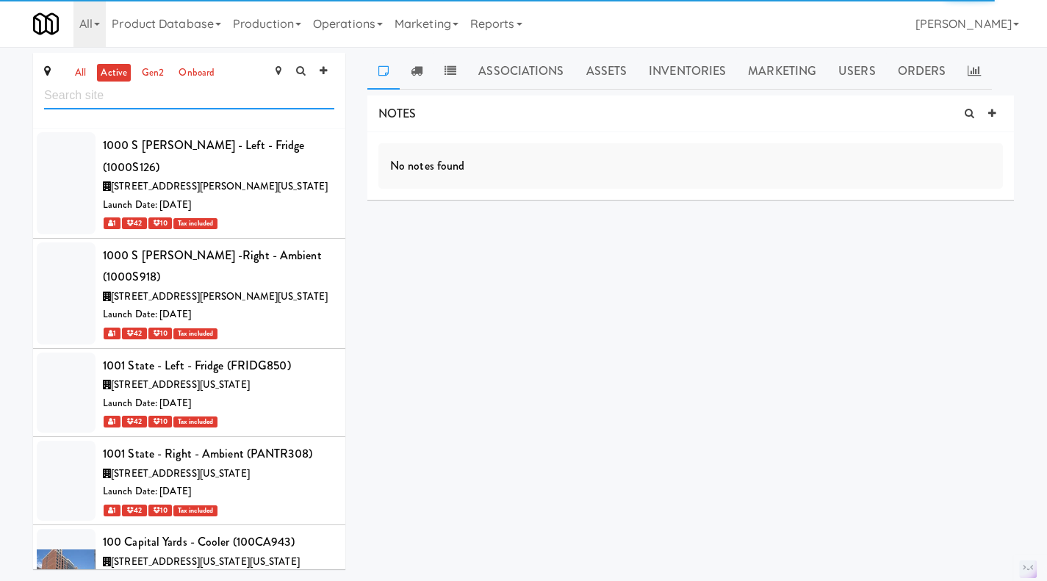
scroll to position [72700, 0]
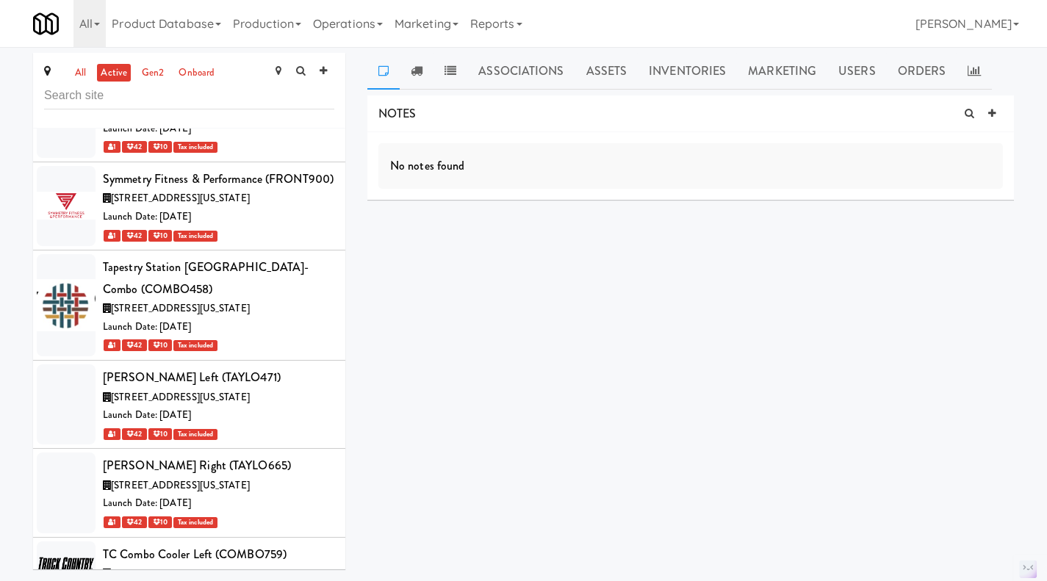
click at [85, 65] on link "all" at bounding box center [80, 73] width 18 height 18
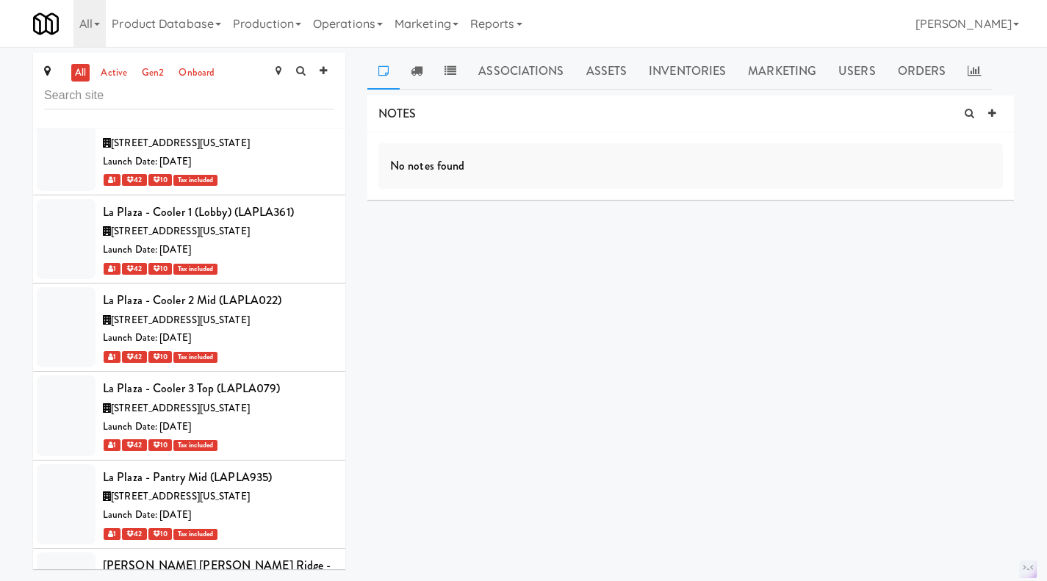
click at [106, 75] on link "active" at bounding box center [114, 73] width 34 height 18
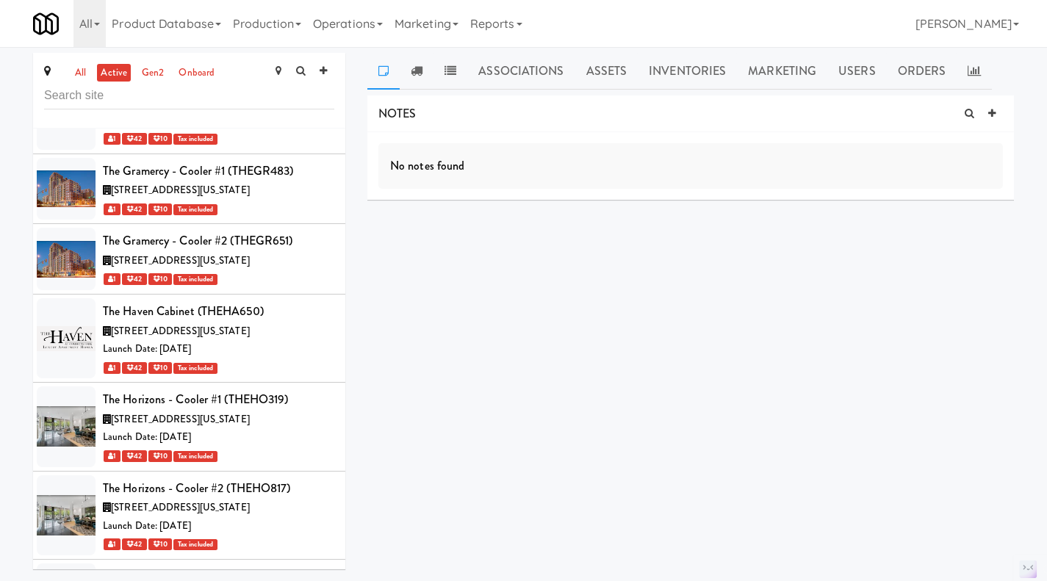
scroll to position [75116, 0]
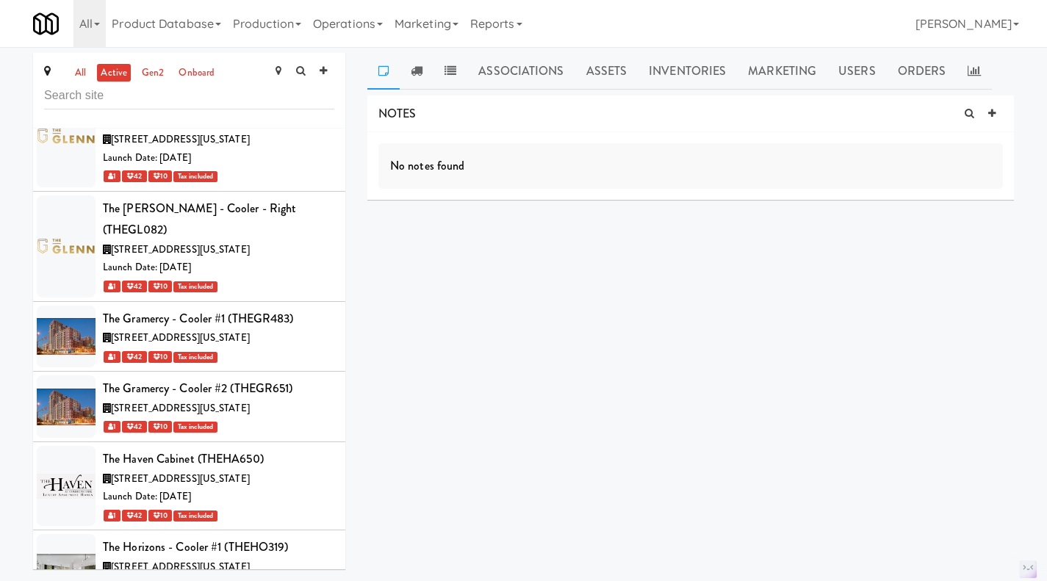
scroll to position [74968, 0]
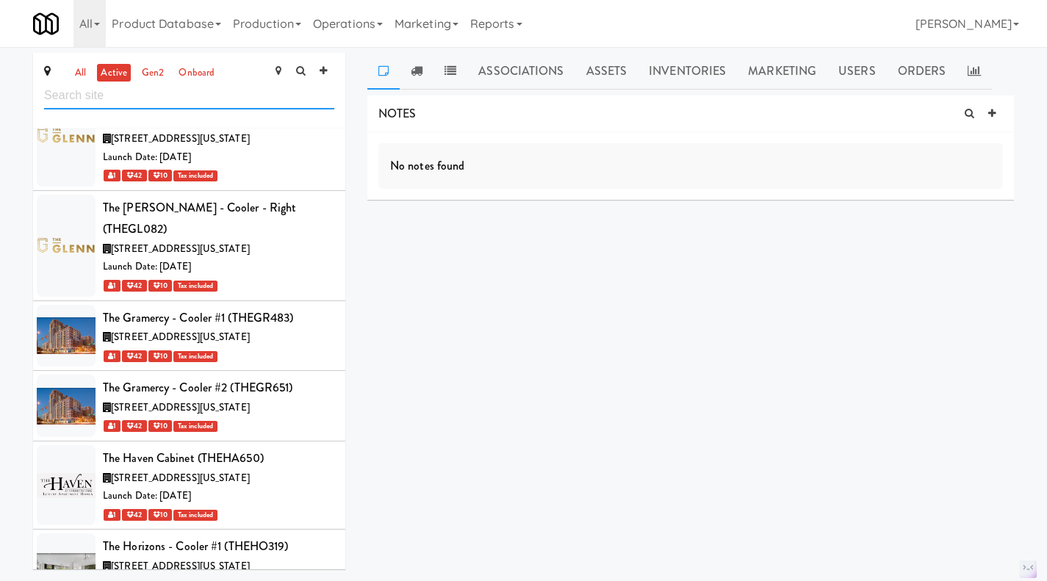
click at [178, 98] on input "text" at bounding box center [189, 95] width 290 height 27
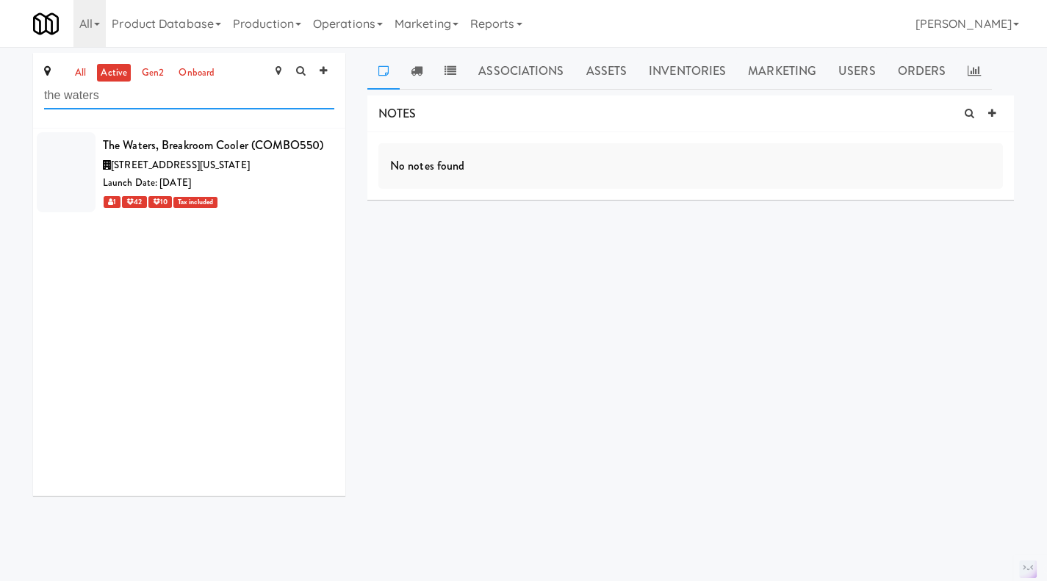
scroll to position [0, 0]
click at [286, 193] on div "Launch Date: [DATE]" at bounding box center [219, 183] width 232 height 18
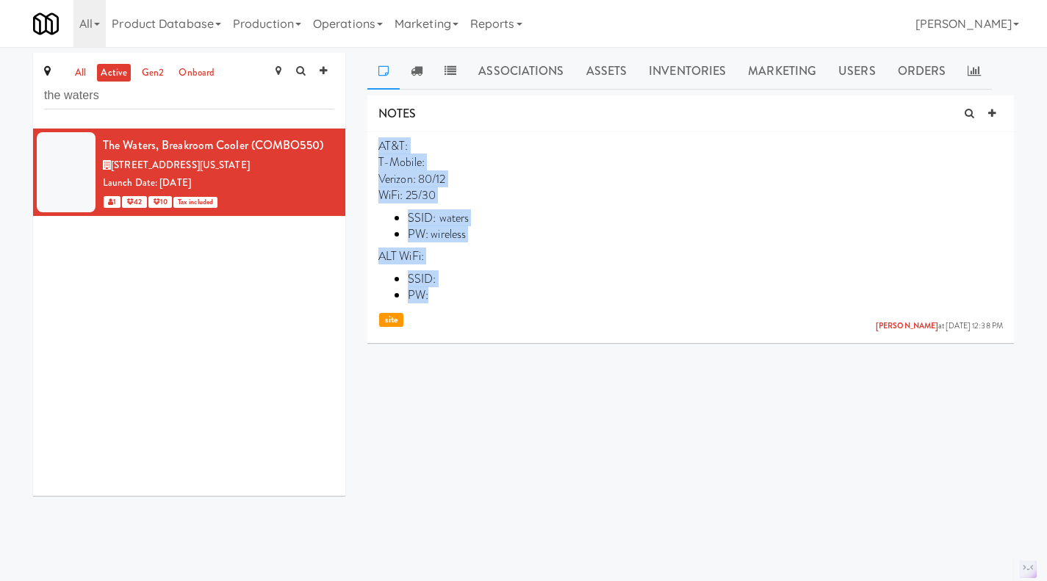
drag, startPoint x: 452, startPoint y: 298, endPoint x: 373, endPoint y: 143, distance: 174.9
click at [373, 143] on li "AT&T: T-Mobile: Verizon: 80/12 WiFi: 25/30 SSID: [PERSON_NAME]: wireless ALT Wi…" at bounding box center [690, 234] width 647 height 205
copy p "AT&T: T-Mobile: Verizon: 80/12 WiFi: 25/30 SSID: [PERSON_NAME]: wireless ALT Wi…"
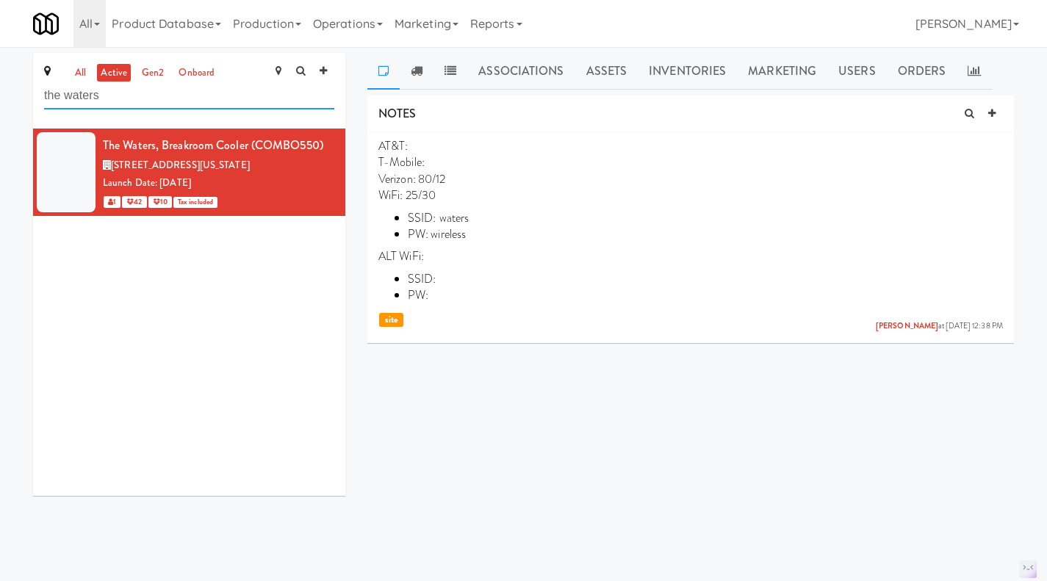
click at [124, 96] on input "the waters" at bounding box center [189, 95] width 290 height 27
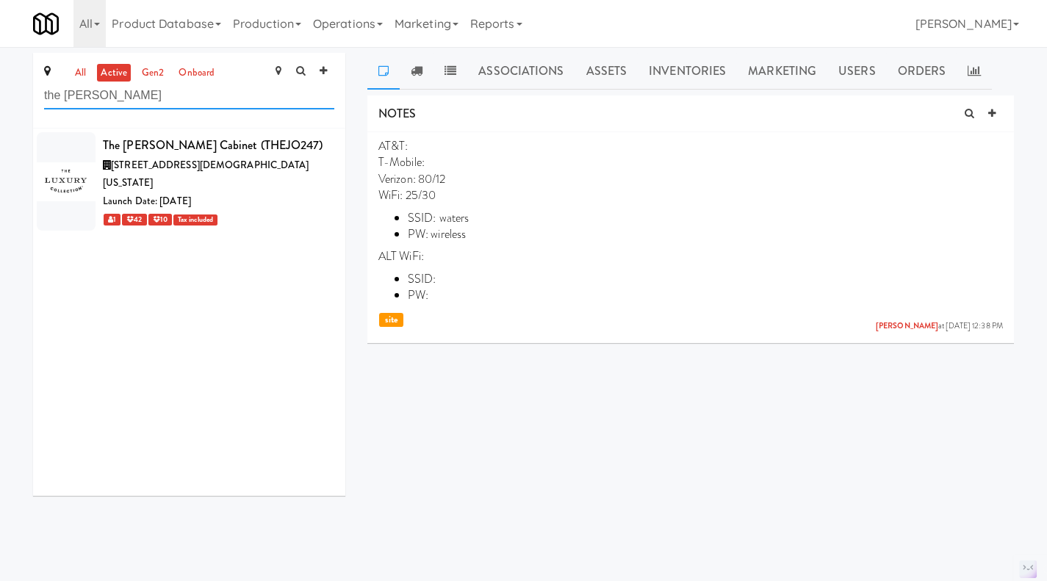
type input "the [PERSON_NAME]"
click at [287, 214] on li "The [PERSON_NAME] Cabinet (THEJO247) [STREET_ADDRESS][DEMOGRAPHIC_DATA][US_STAT…" at bounding box center [189, 182] width 312 height 106
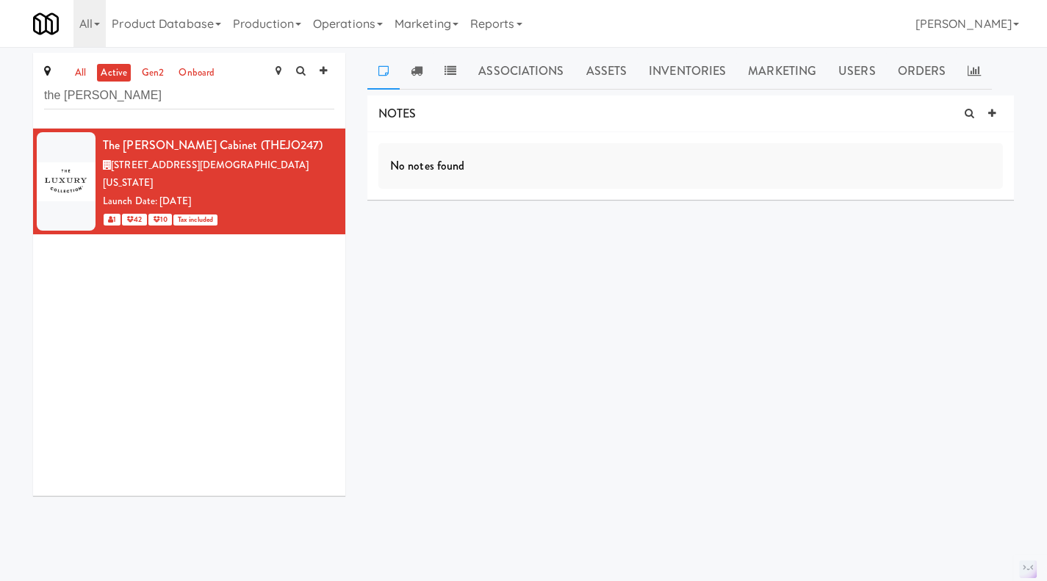
click at [997, 113] on link at bounding box center [992, 114] width 22 height 22
click at [555, 196] on div at bounding box center [690, 187] width 623 height 34
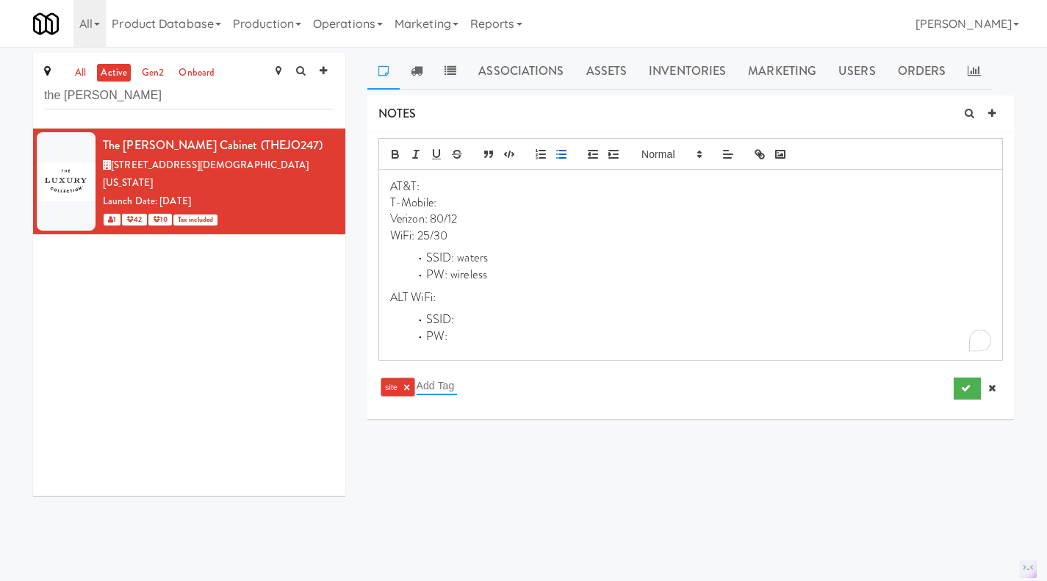
click at [441, 390] on input "text" at bounding box center [437, 385] width 40 height 19
type input "netwo"
click at [545, 465] on div "all active gen2 onboard the [PERSON_NAME] The [PERSON_NAME] Cabinet (THEJO247) …" at bounding box center [523, 280] width 1003 height 454
drag, startPoint x: 463, startPoint y: 220, endPoint x: 433, endPoint y: 219, distance: 30.1
click at [433, 219] on p "Verizon: 80/12" at bounding box center [690, 219] width 601 height 16
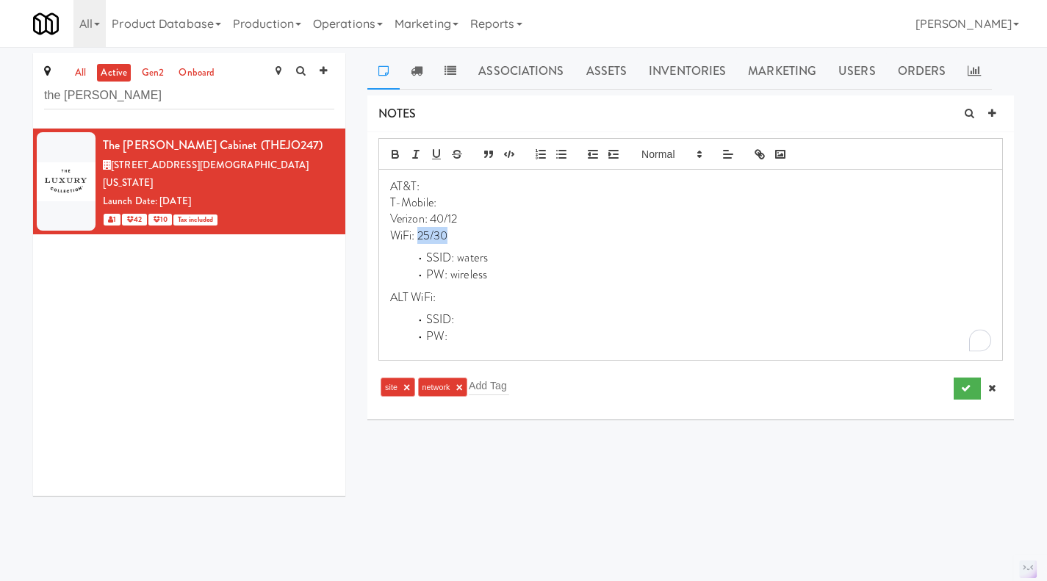
drag, startPoint x: 448, startPoint y: 235, endPoint x: 420, endPoint y: 241, distance: 28.5
click at [420, 241] on p "WiFi: 25/30" at bounding box center [690, 236] width 601 height 16
click at [465, 263] on li "SSID: waters" at bounding box center [700, 258] width 584 height 17
click at [467, 259] on li "SSID: waters" at bounding box center [700, 258] width 584 height 17
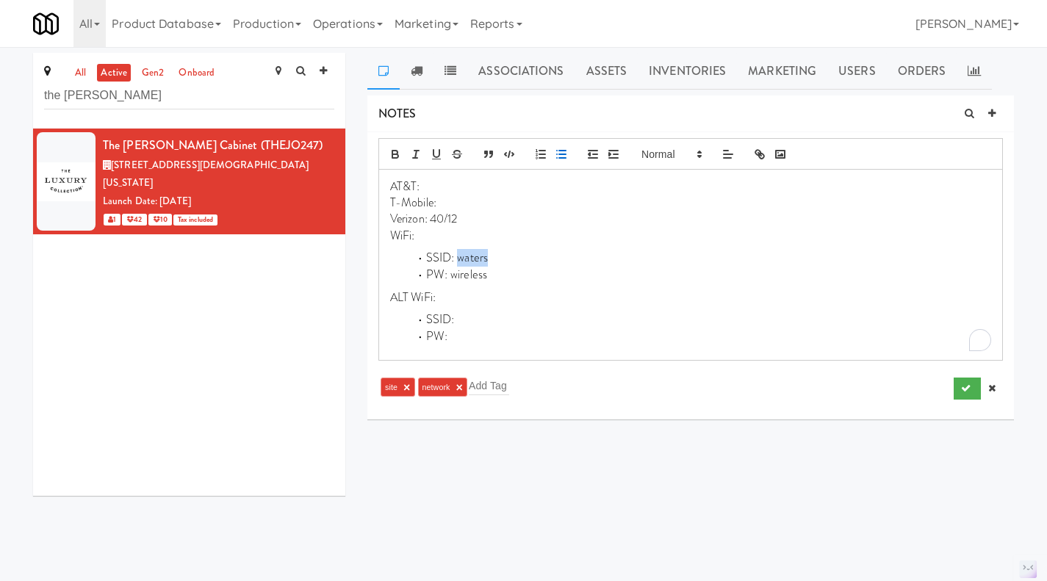
click at [467, 259] on li "SSID: waters" at bounding box center [700, 258] width 584 height 17
click at [471, 277] on li "PW: wireless" at bounding box center [700, 275] width 584 height 17
click at [558, 254] on li "SSID: UDR-Guest" at bounding box center [700, 258] width 584 height 17
click at [968, 390] on icon "submit" at bounding box center [966, 389] width 10 height 10
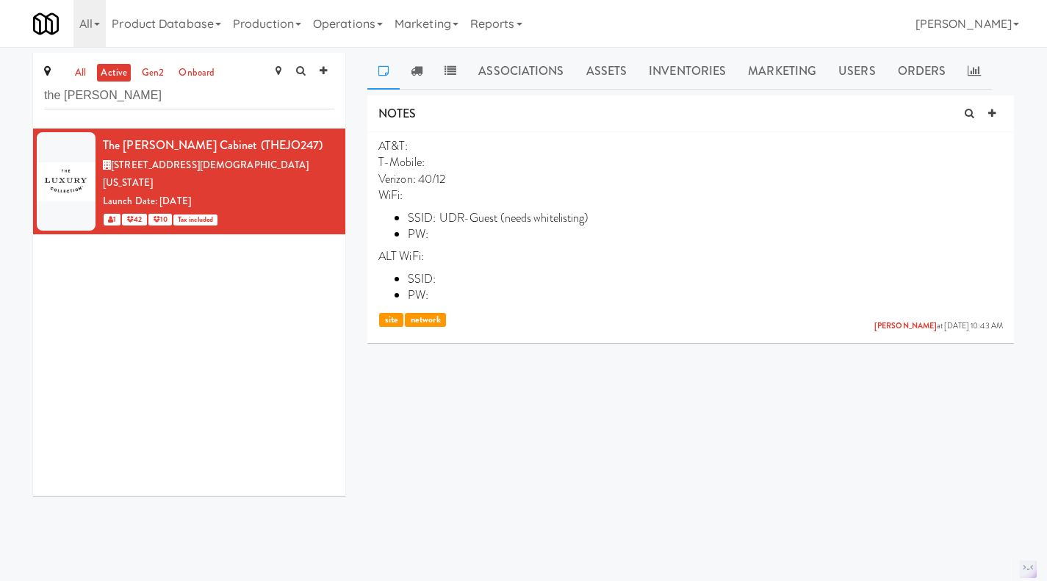
click at [1002, 138] on icon at bounding box center [1003, 140] width 10 height 12
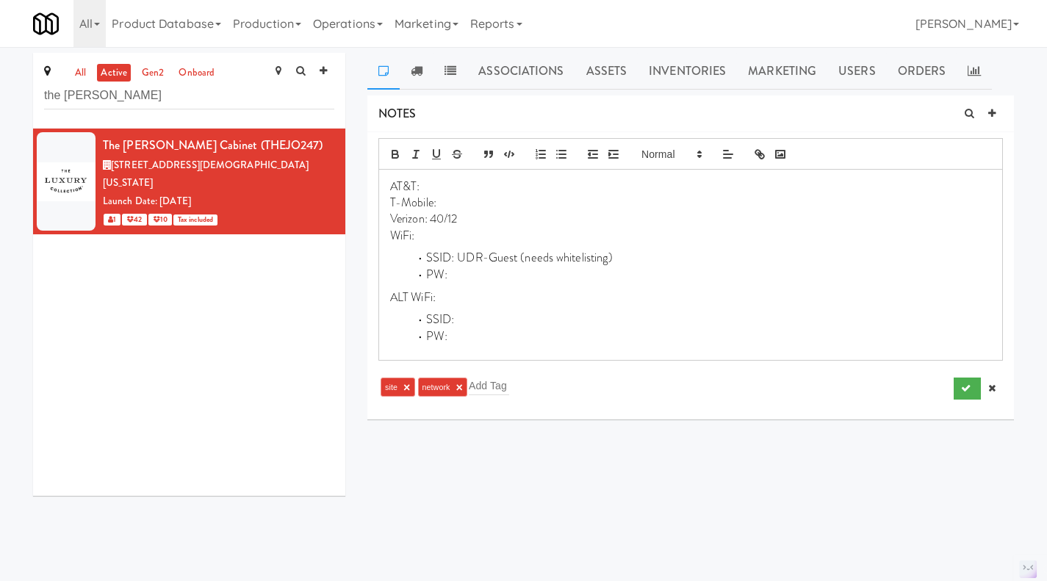
click at [997, 388] on link at bounding box center [992, 389] width 22 height 22
